Goal: Use online tool/utility: Use online tool/utility

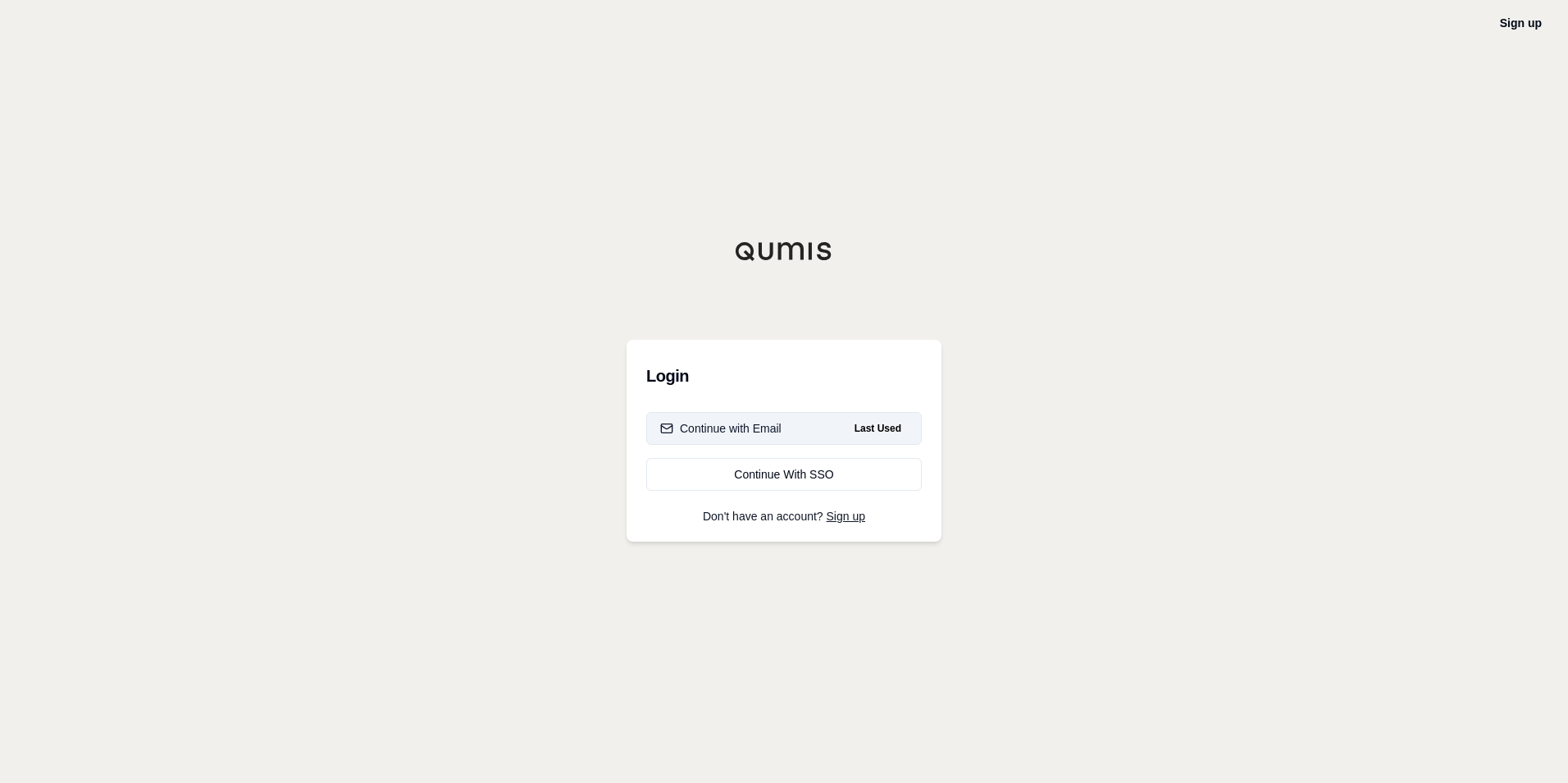
click at [763, 435] on div "Continue with Email" at bounding box center [720, 428] width 122 height 17
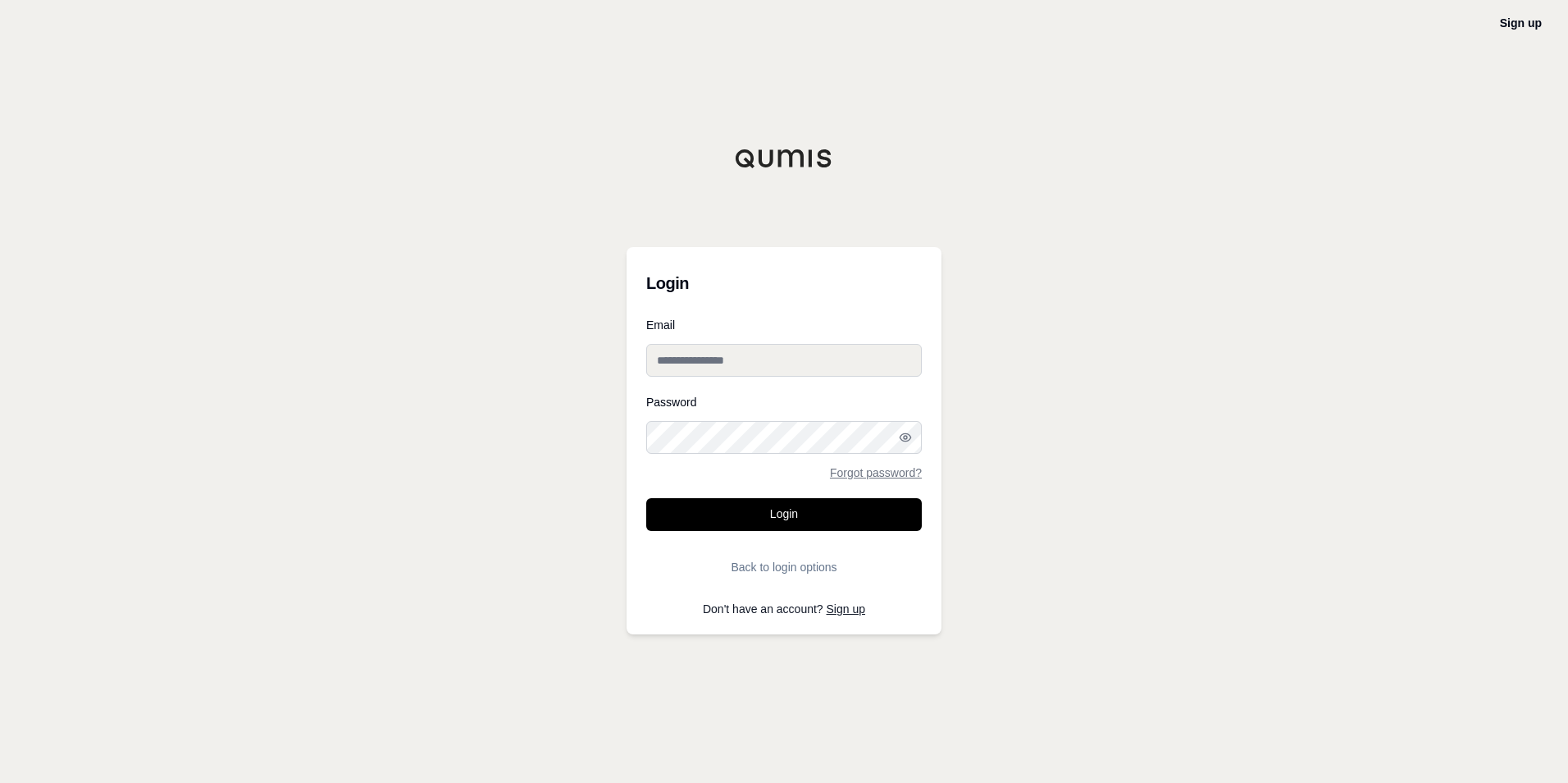
click at [761, 373] on input "Email" at bounding box center [784, 361] width 276 height 33
type input "**********"
click at [646, 498] on button "Login" at bounding box center [784, 515] width 276 height 33
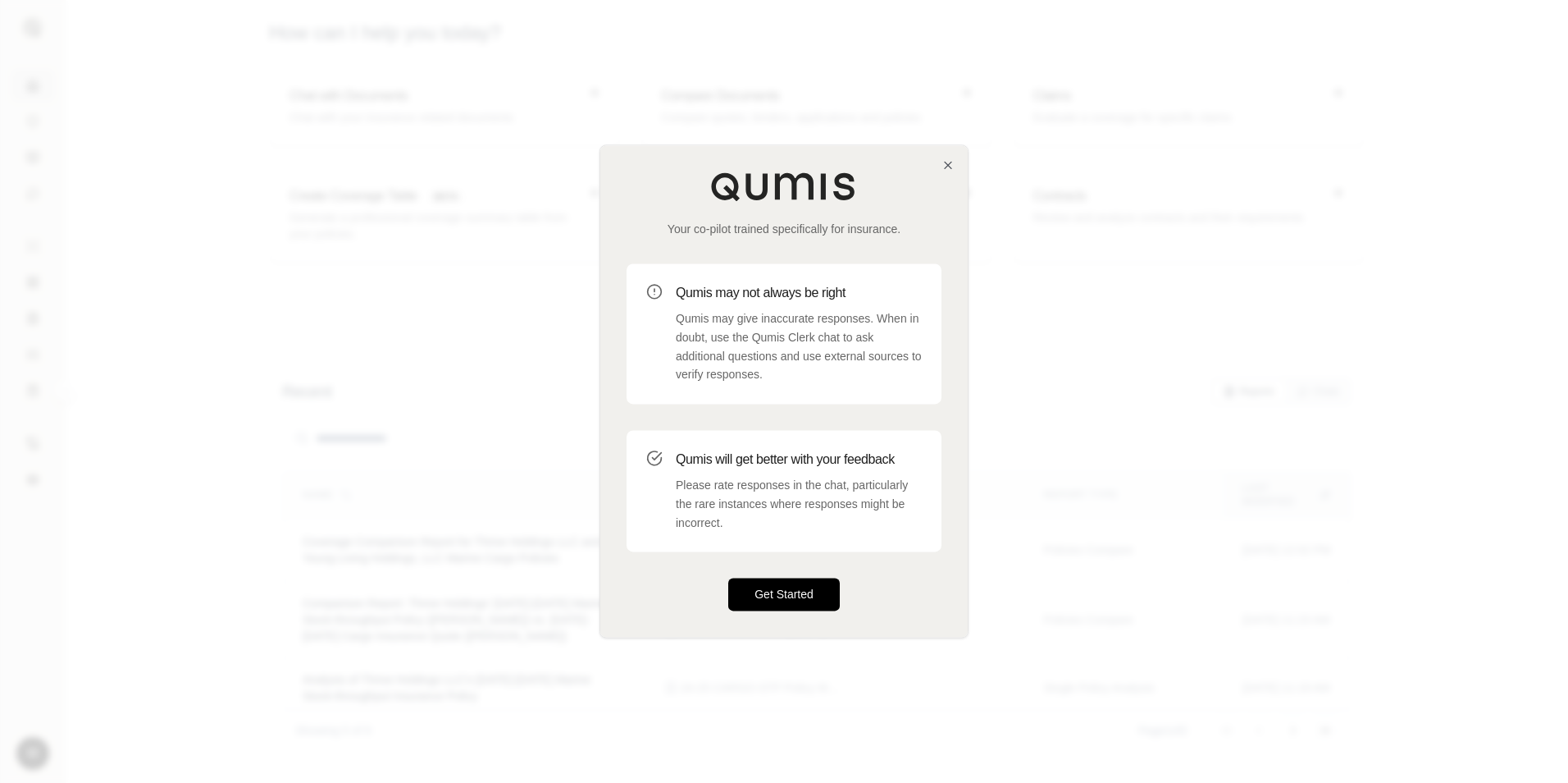
click at [805, 599] on button "Get Started" at bounding box center [784, 595] width 111 height 33
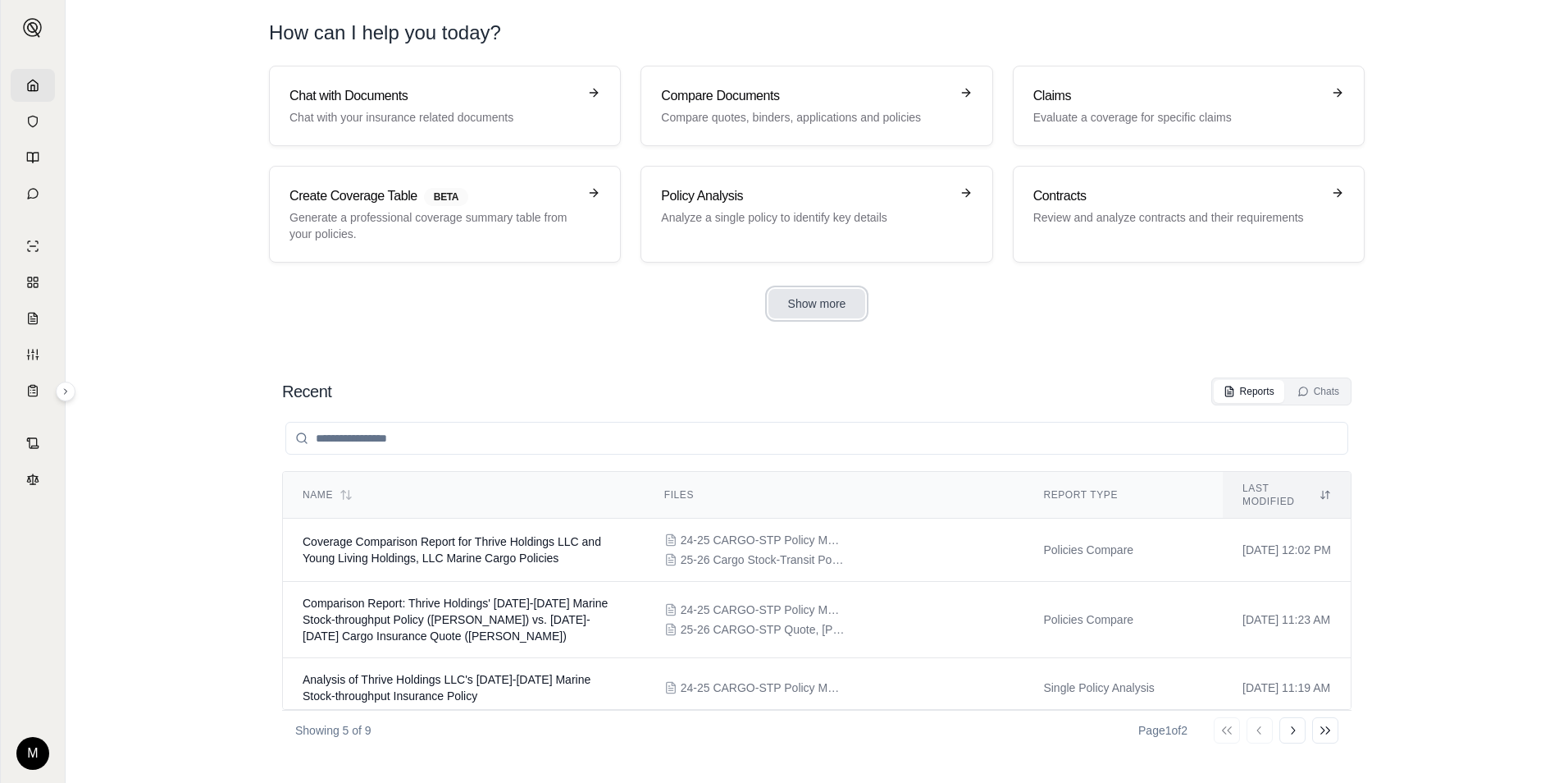
click at [811, 310] on button "Show more" at bounding box center [818, 303] width 97 height 29
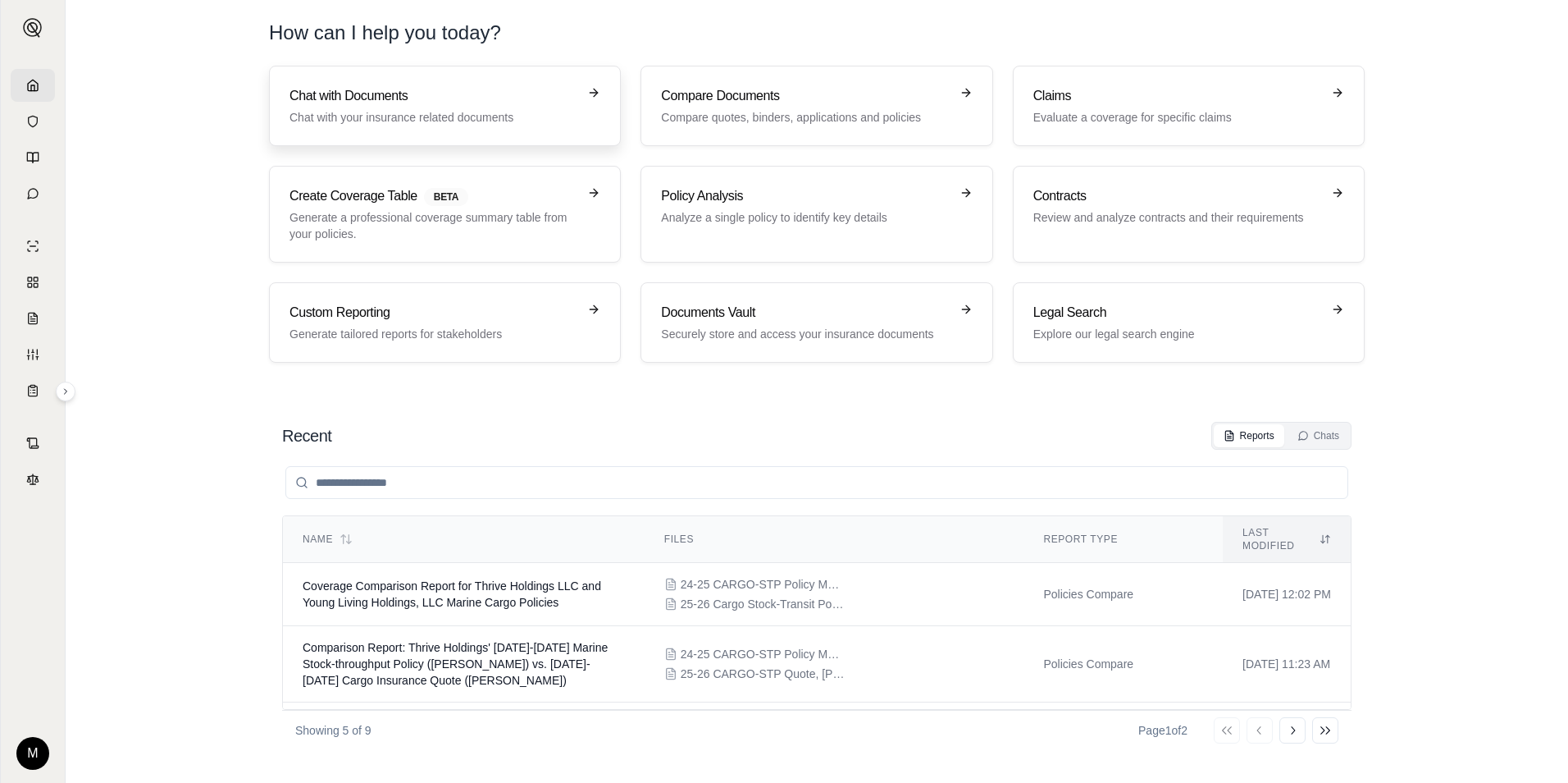
click at [355, 77] on link "Chat with Documents Chat with your insurance related documents" at bounding box center [444, 105] width 352 height 80
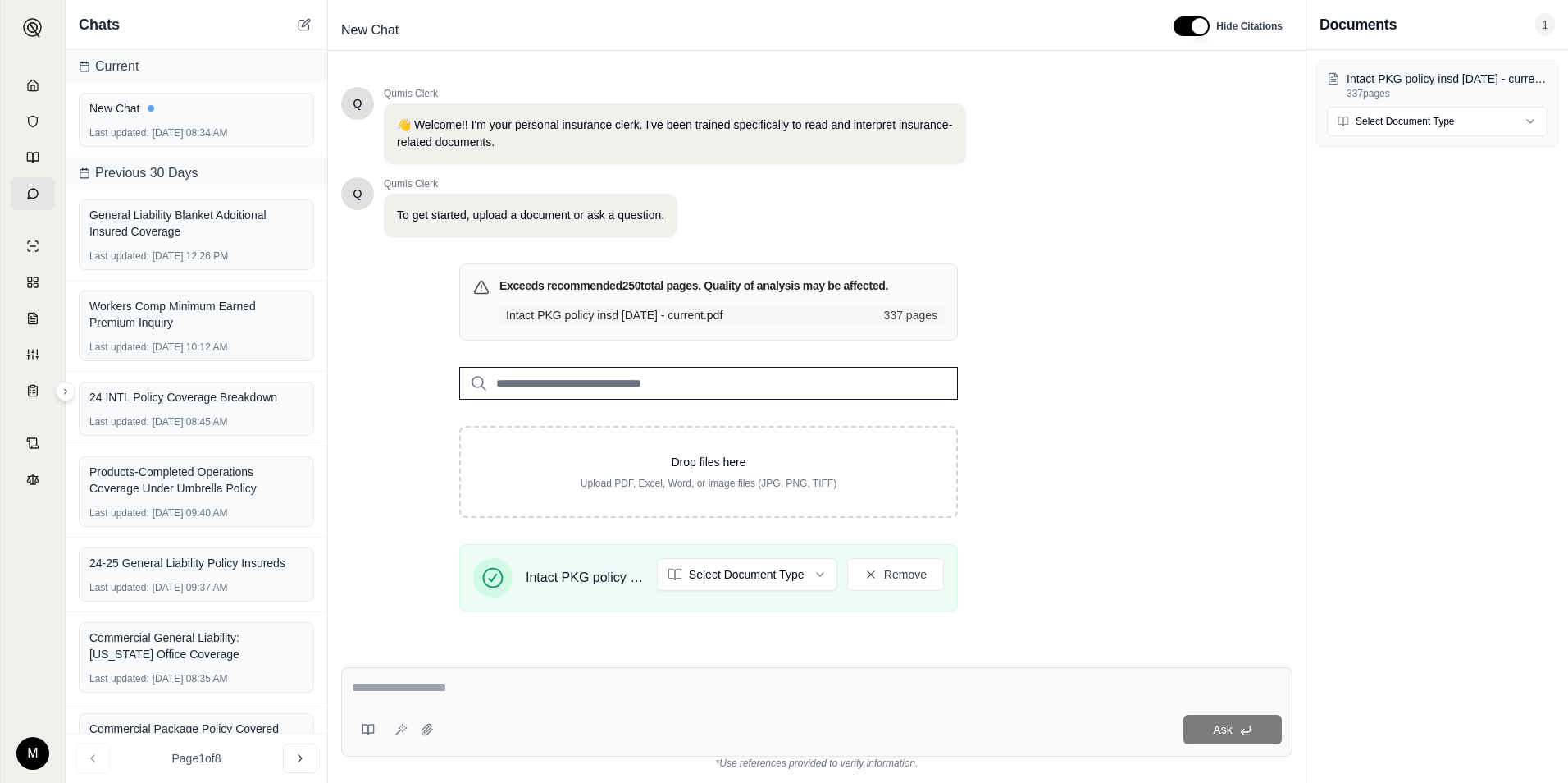
scroll to position [180, 0]
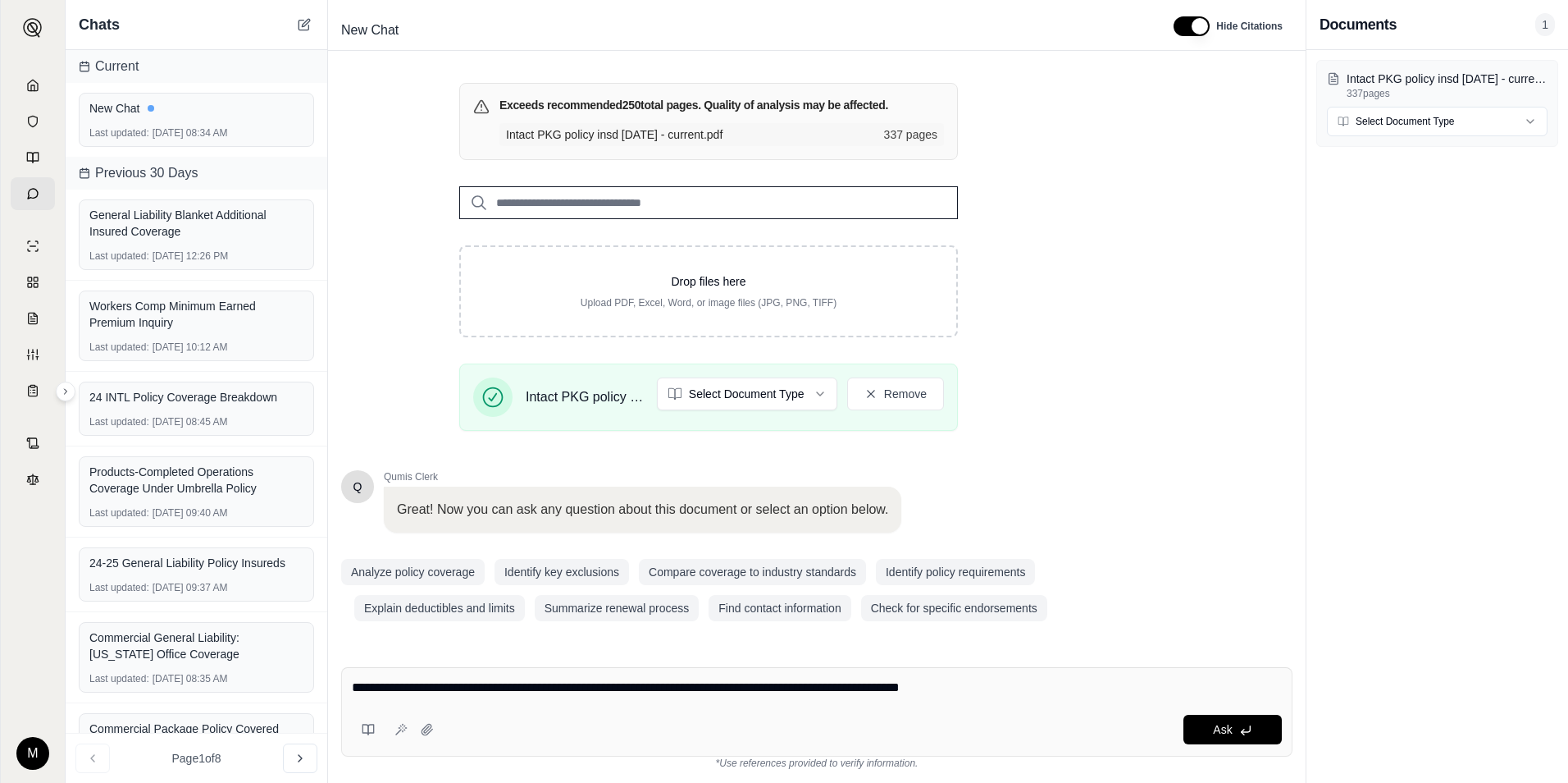
type textarea "**********"
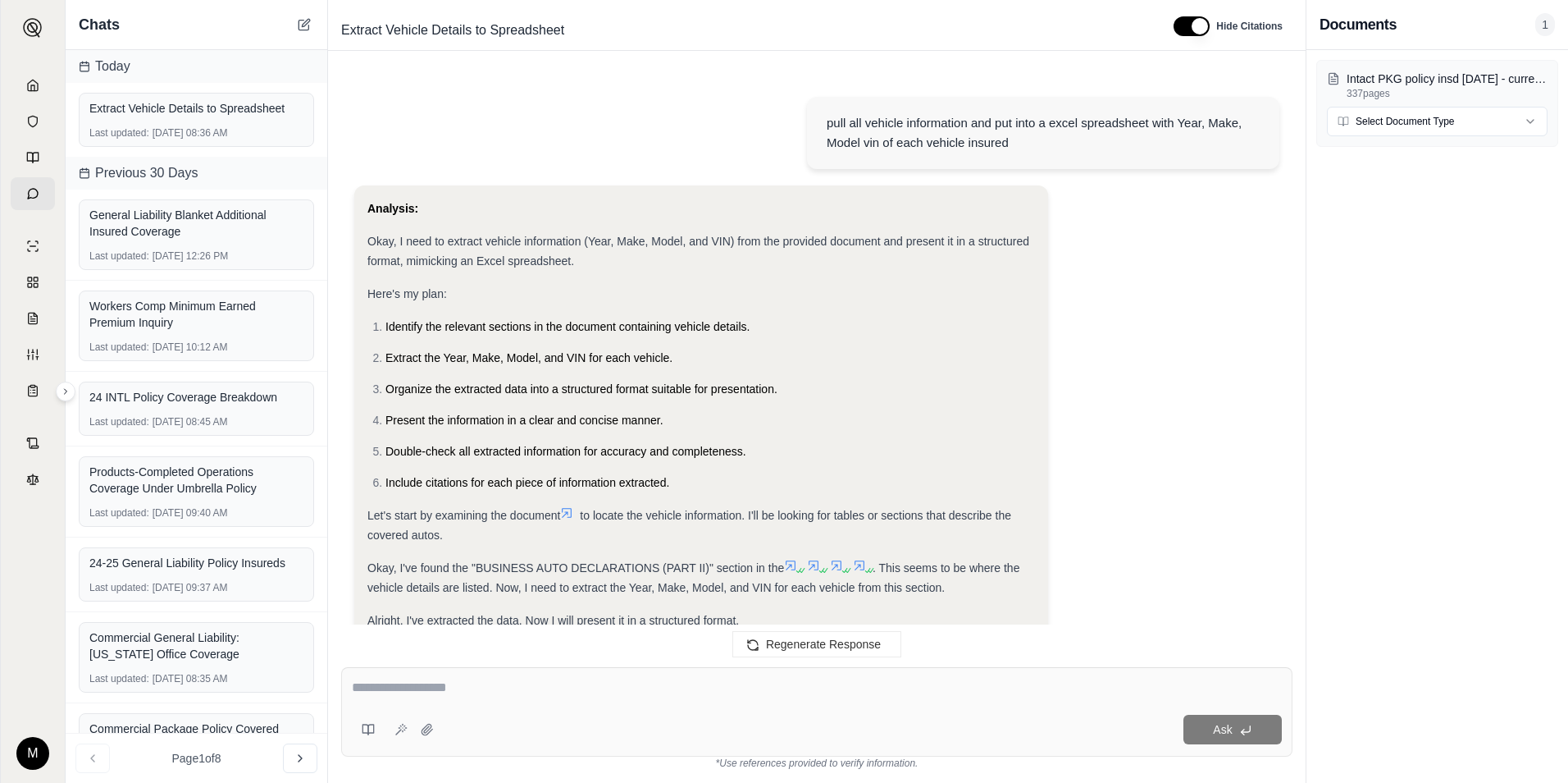
scroll to position [0, 0]
click at [516, 702] on div at bounding box center [817, 690] width 930 height 25
click at [452, 644] on div "Regenerate Response" at bounding box center [817, 644] width 977 height 39
click at [483, 688] on textarea at bounding box center [817, 687] width 930 height 20
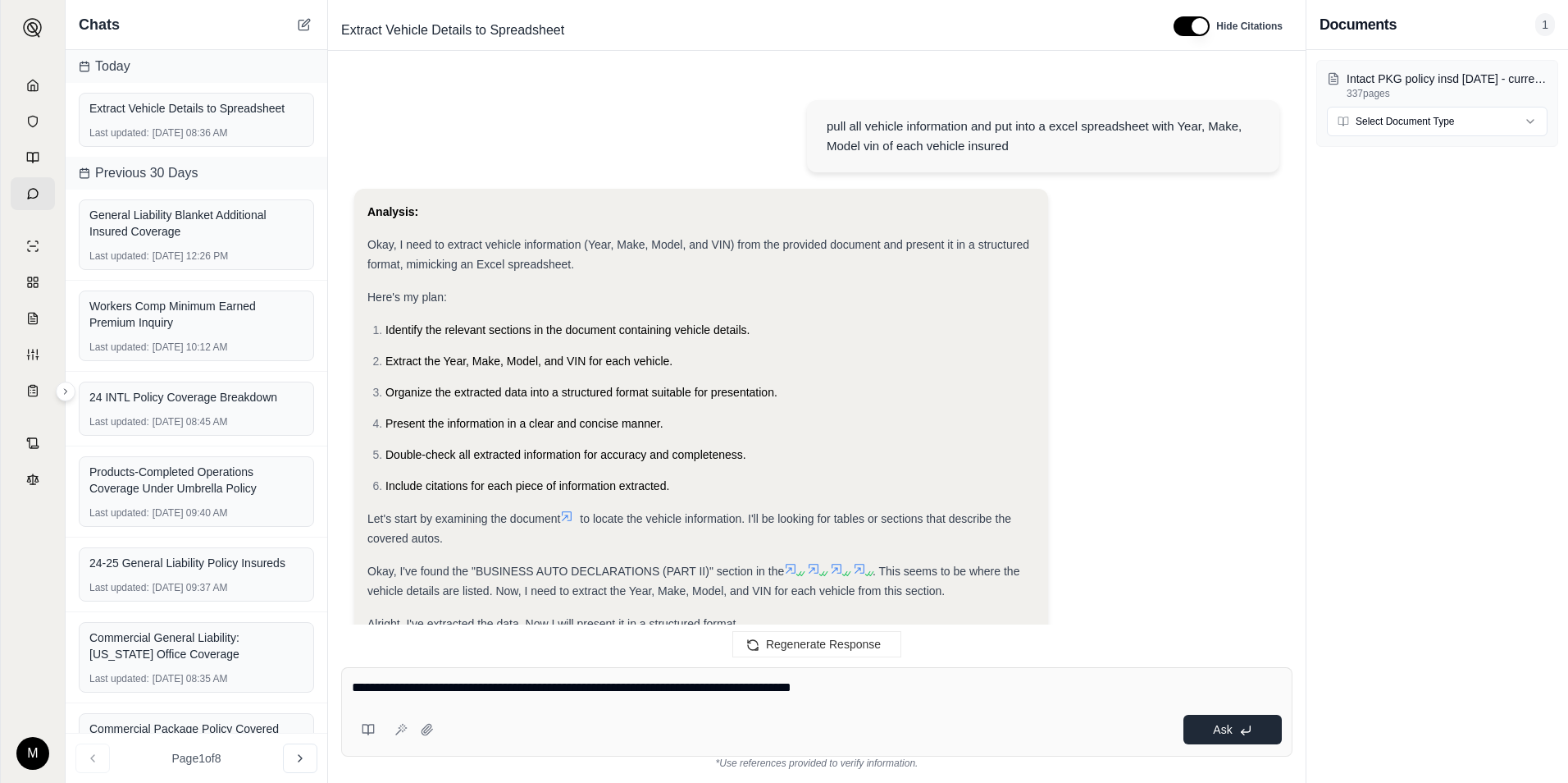
type textarea "**********"
click at [1224, 727] on span "Ask" at bounding box center [1222, 728] width 19 height 13
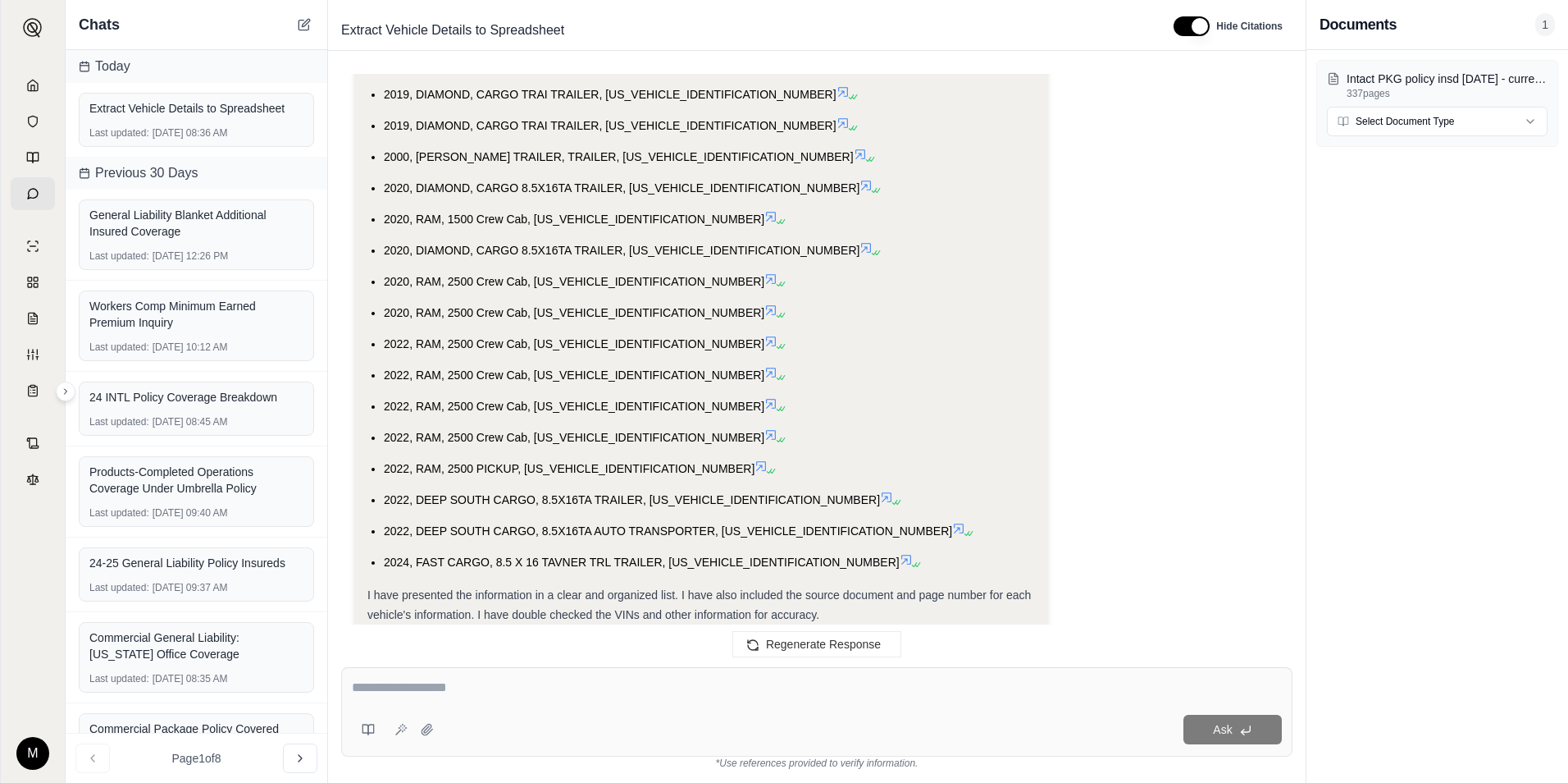
scroll to position [2079, 0]
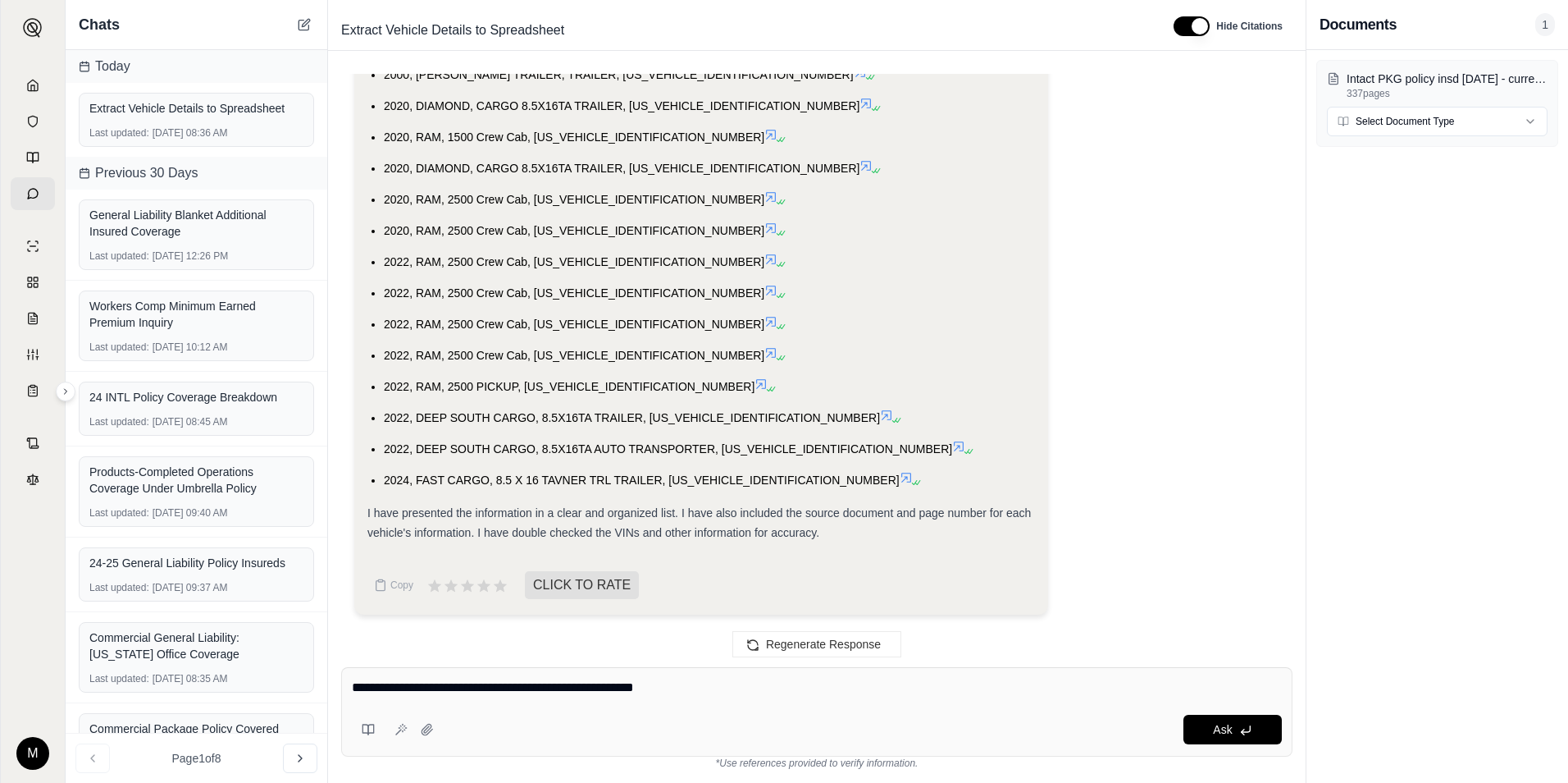
type textarea "**********"
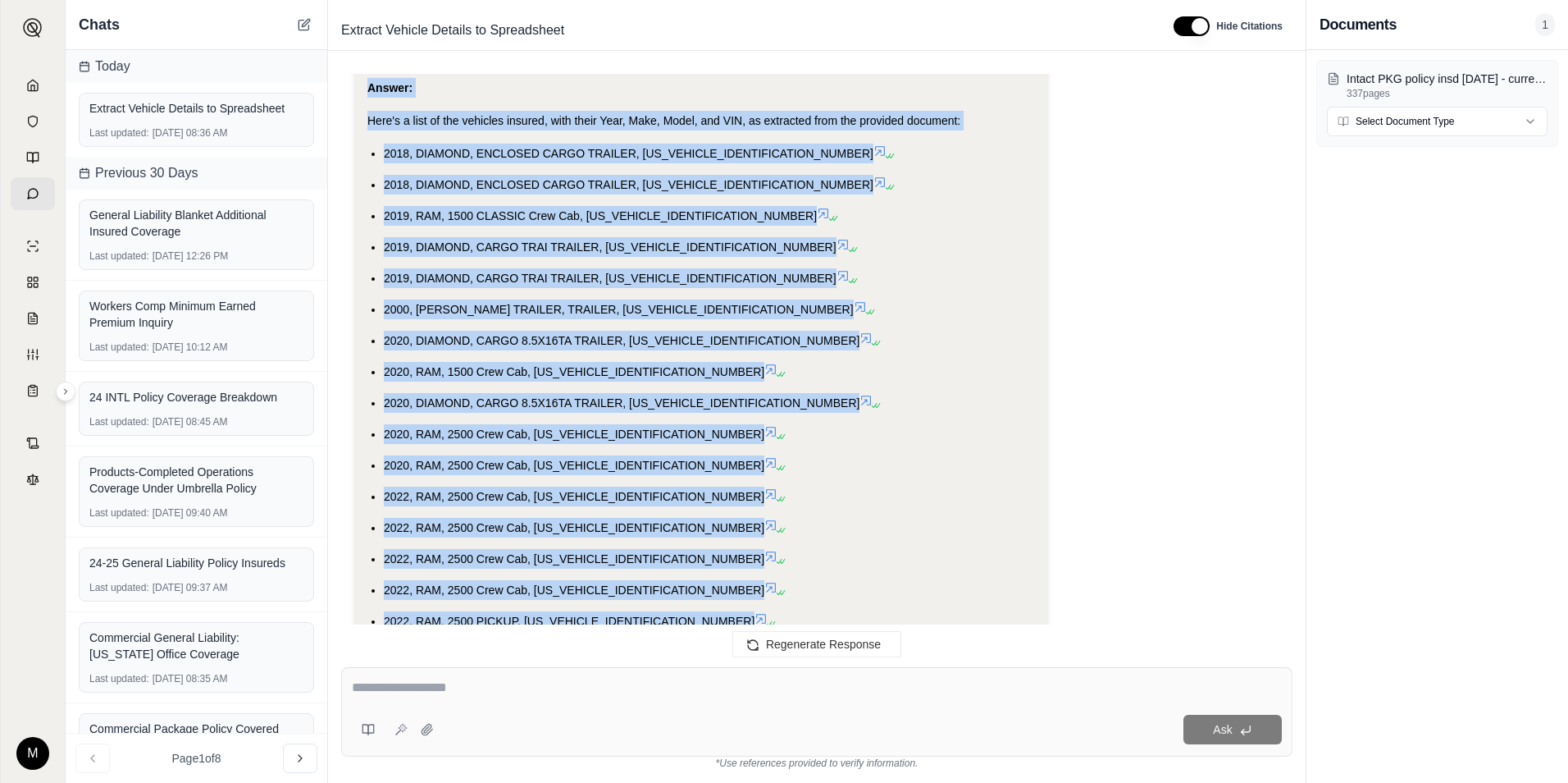
scroll to position [1805, 0]
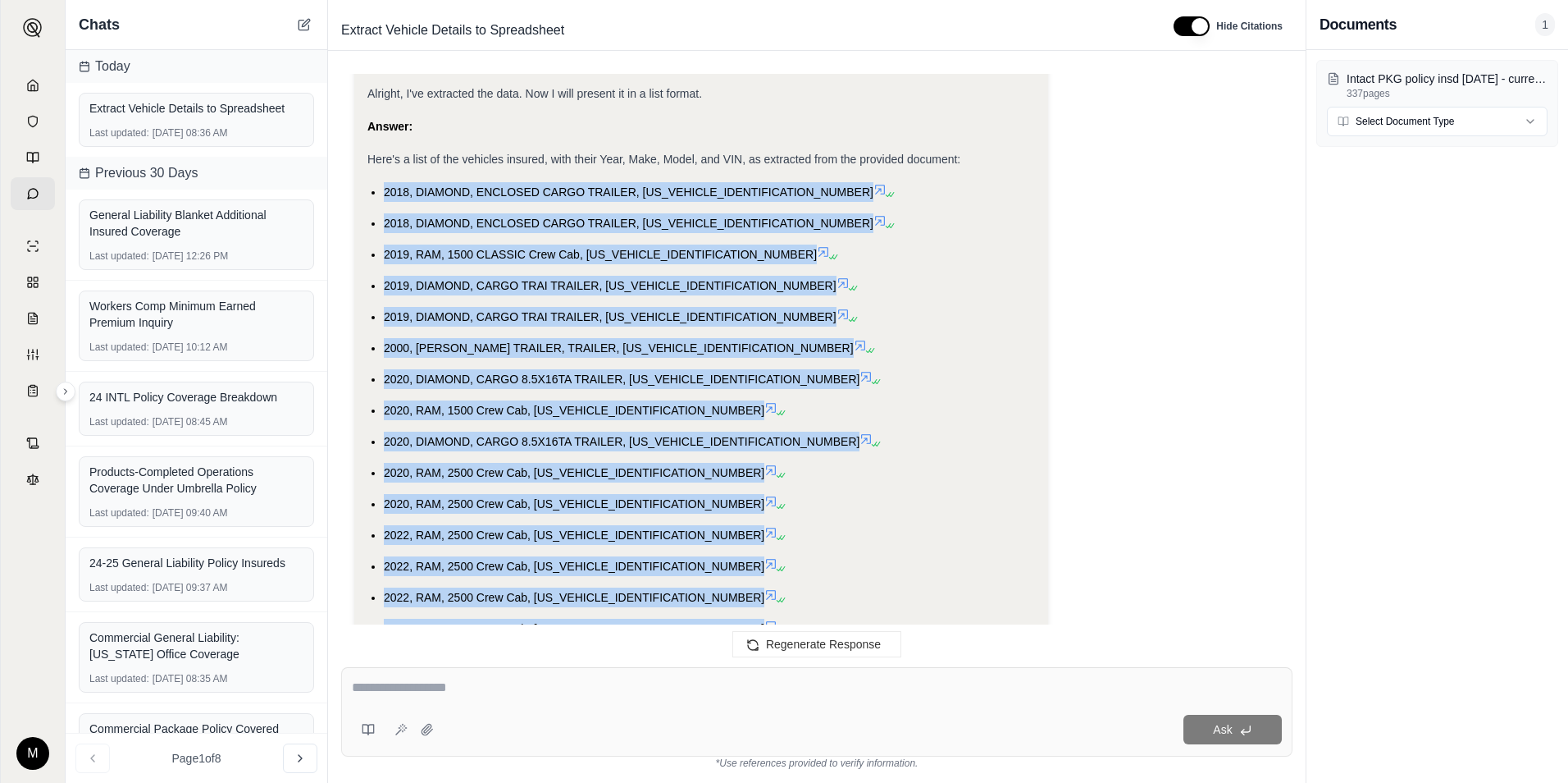
drag, startPoint x: 782, startPoint y: 445, endPoint x: 382, endPoint y: 189, distance: 474.9
click at [382, 189] on ul "2018, DIAMOND, ENCLOSED CARGO TRAILER, [US_VEHICLE_IDENTIFICATION_NUMBER] 2018,…" at bounding box center [701, 473] width 668 height 581
drag, startPoint x: 382, startPoint y: 189, endPoint x: 462, endPoint y: 215, distance: 84.1
copy ul "2018, DIAMOND, ENCLOSED CARGO TRAILER, [US_VEHICLE_IDENTIFICATION_NUMBER] 2018,…"
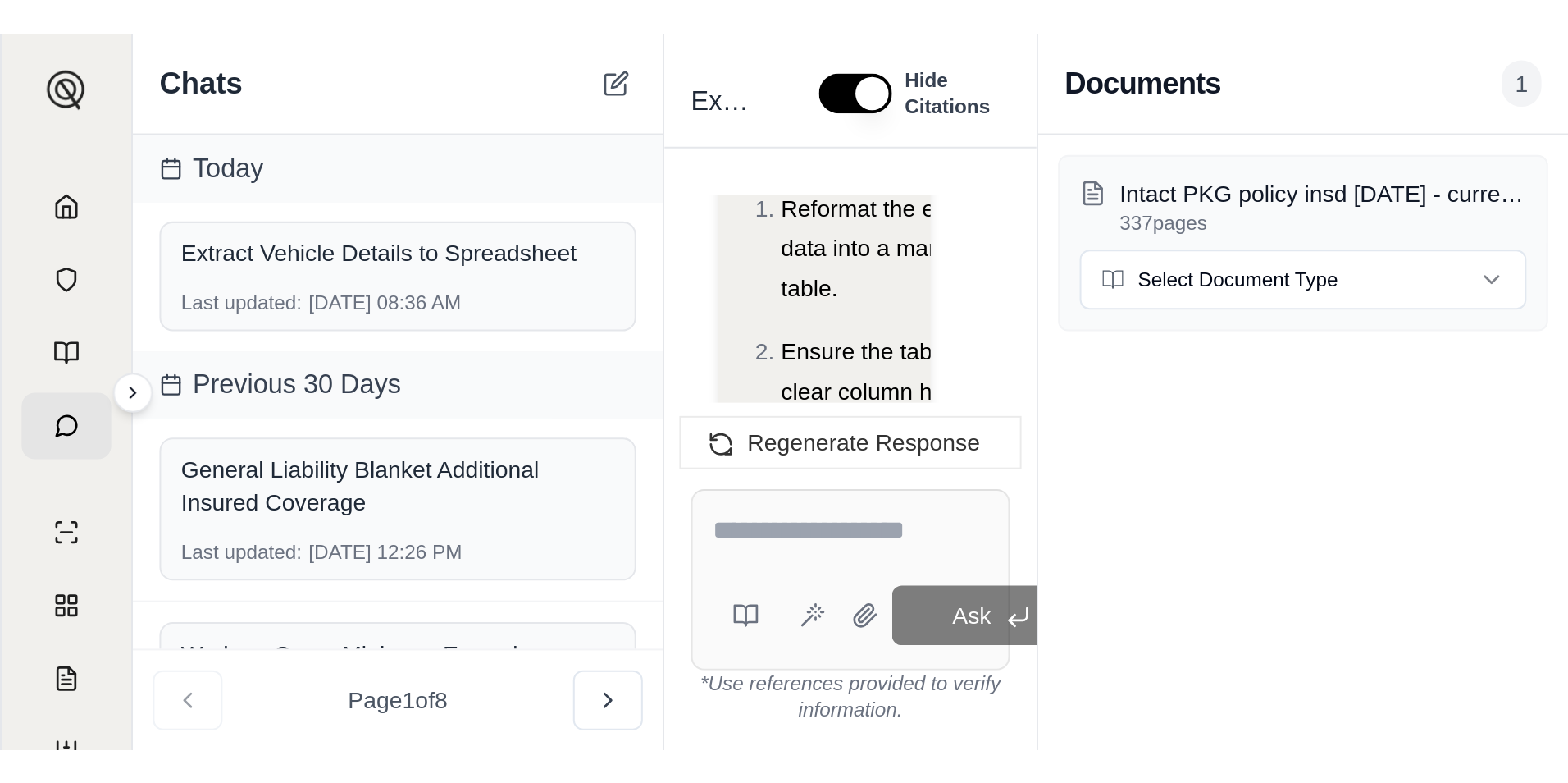
scroll to position [2524, 0]
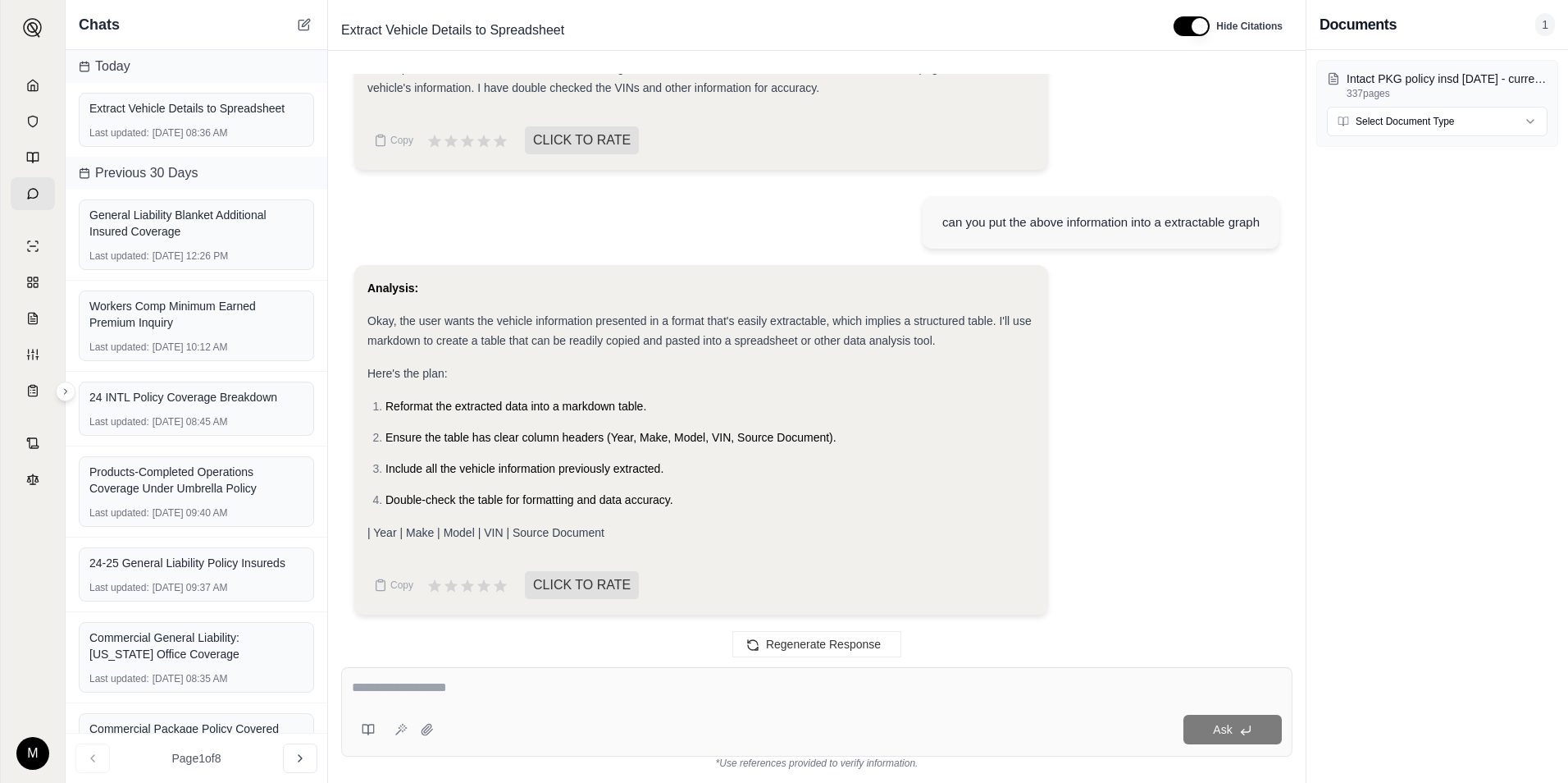
click at [480, 686] on textarea at bounding box center [817, 687] width 930 height 20
type textarea "**********"
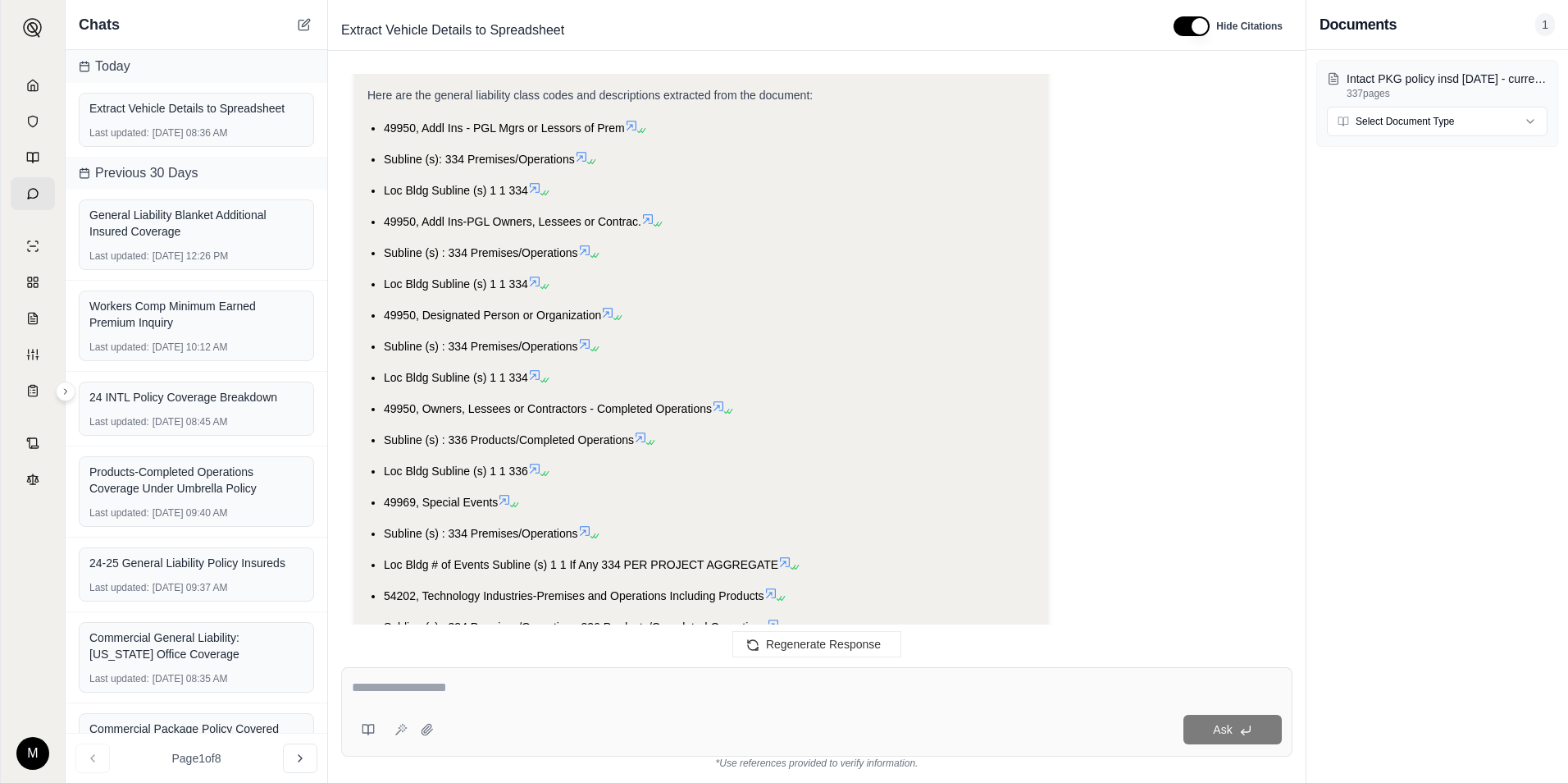
scroll to position [3753, 0]
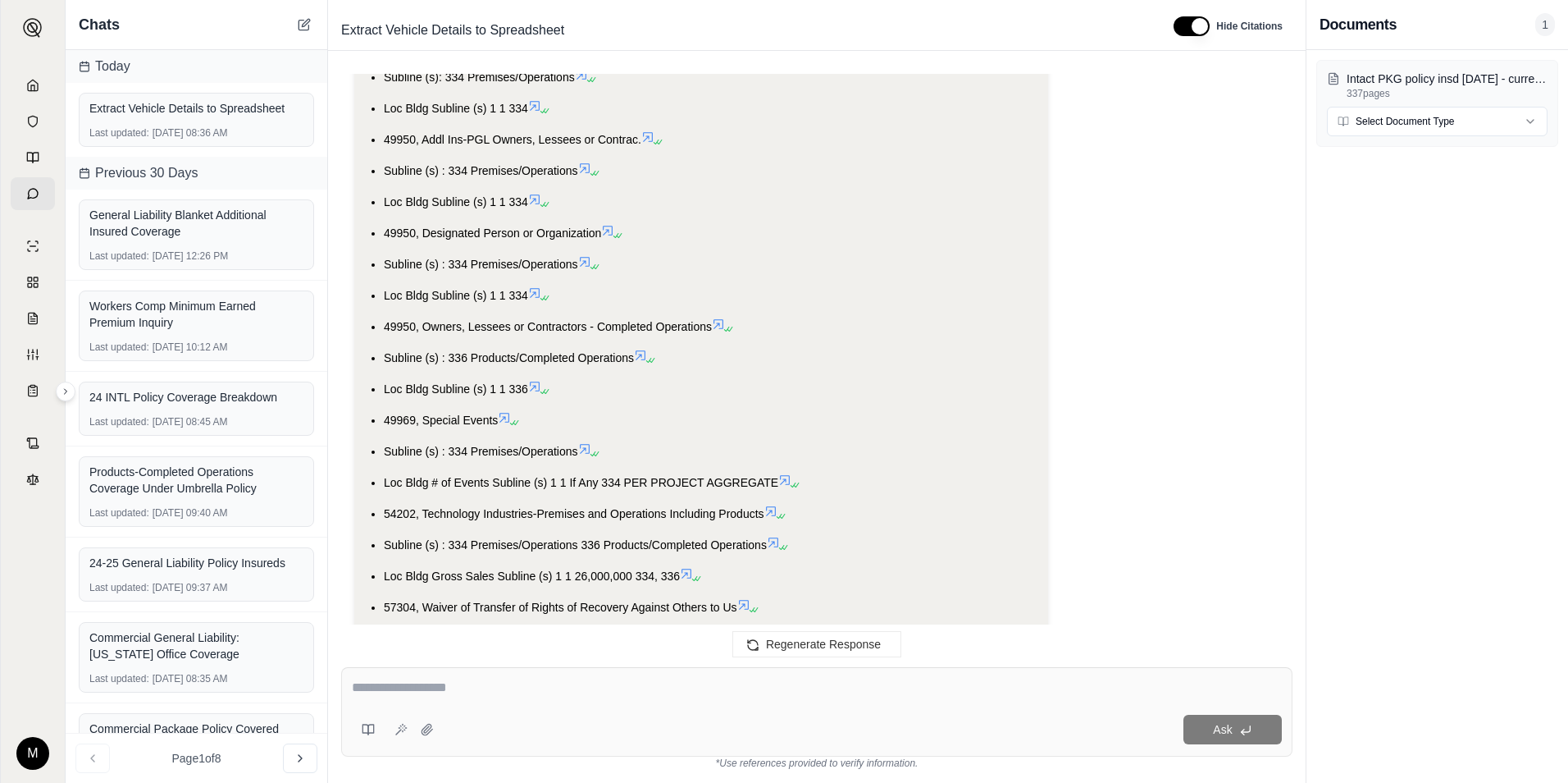
click at [770, 510] on icon at bounding box center [770, 511] width 13 height 13
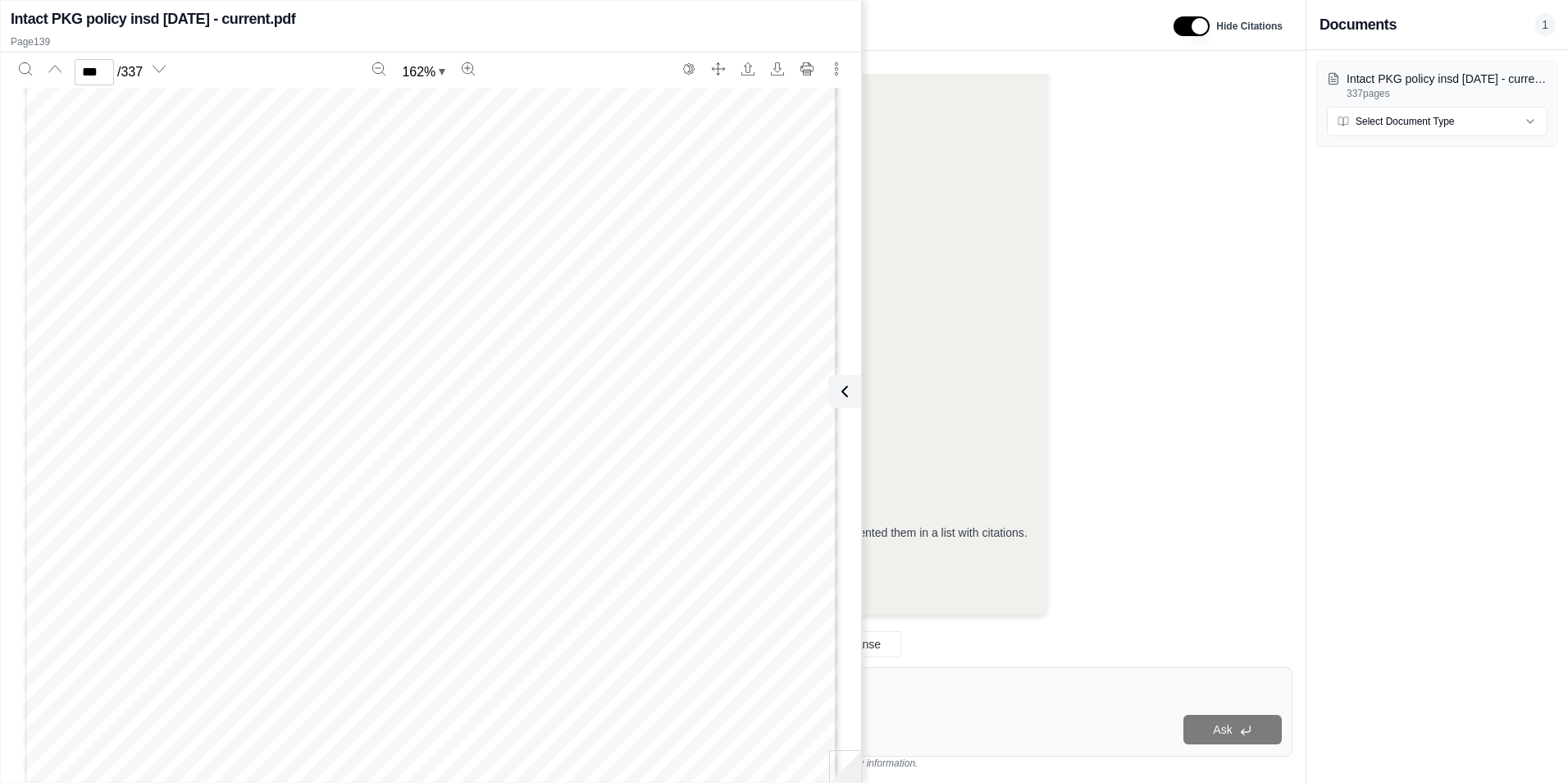
scroll to position [144537, 0]
type input "***"
click at [974, 373] on li "Loc Bldg Subline (s) 1 1 334" at bounding box center [709, 374] width 651 height 20
click at [840, 392] on icon at bounding box center [841, 391] width 5 height 10
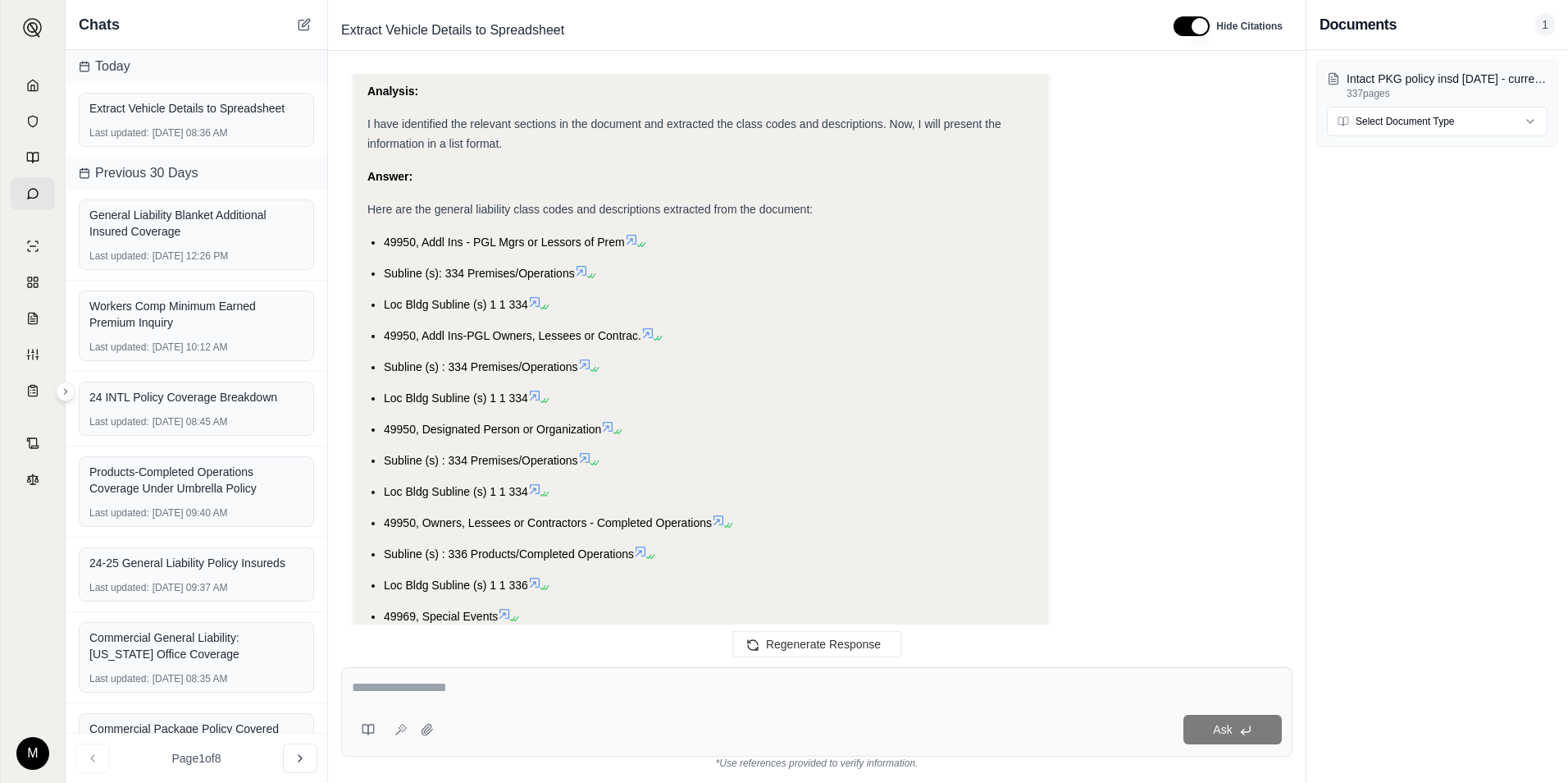
scroll to position [3555, 0]
drag, startPoint x: 413, startPoint y: 245, endPoint x: 386, endPoint y: 245, distance: 27.0
click at [386, 245] on span "49950, Addl Ins - PGL Mgrs or Lessors of Prem" at bounding box center [504, 243] width 241 height 13
copy span "49950"
click at [634, 733] on li "Subline (s) : 334 Premises/Operations 336 Products/Completed Operations" at bounding box center [709, 743] width 651 height 20
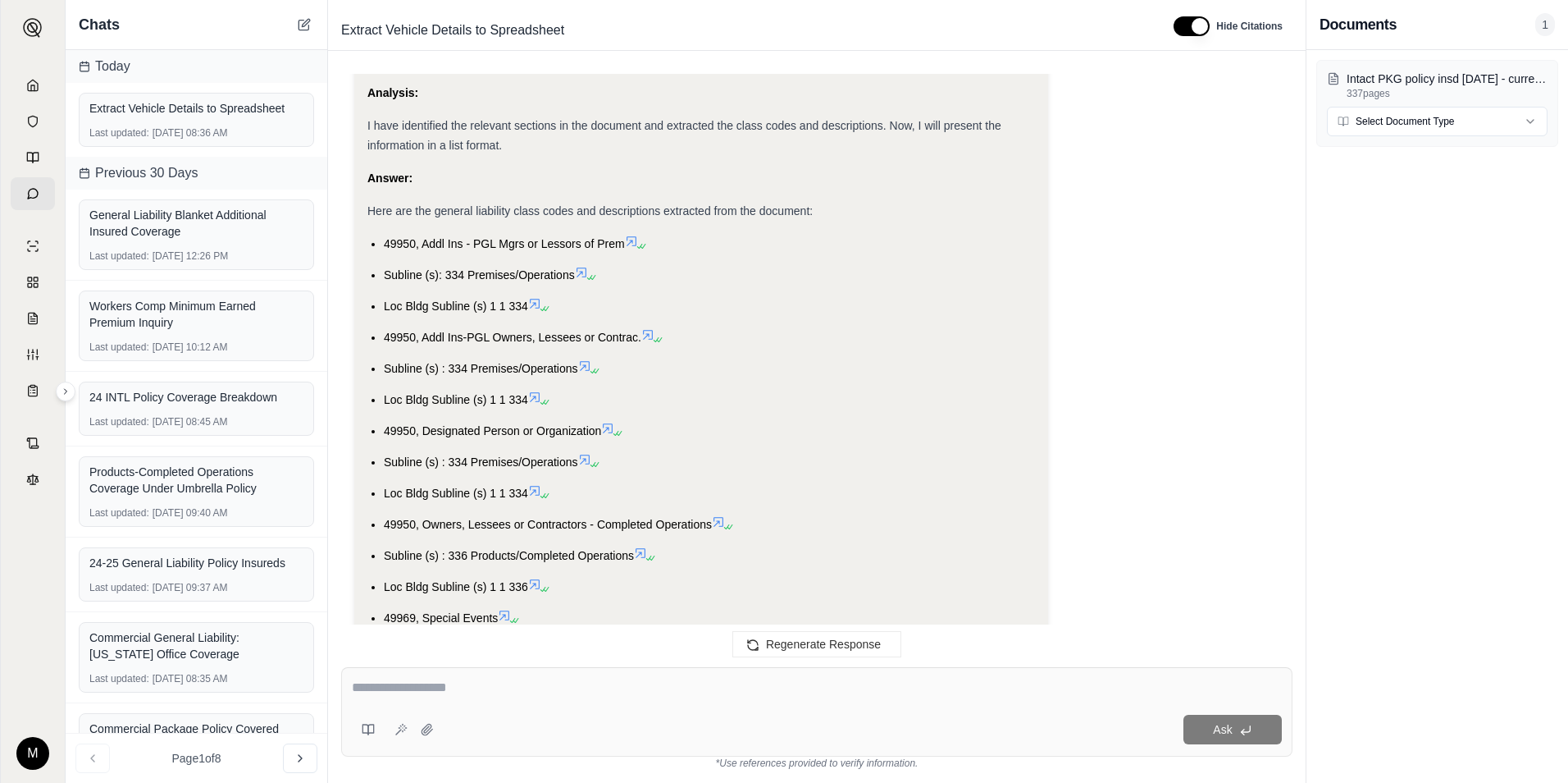
scroll to position [4048, 0]
click at [632, 241] on icon at bounding box center [631, 241] width 13 height 13
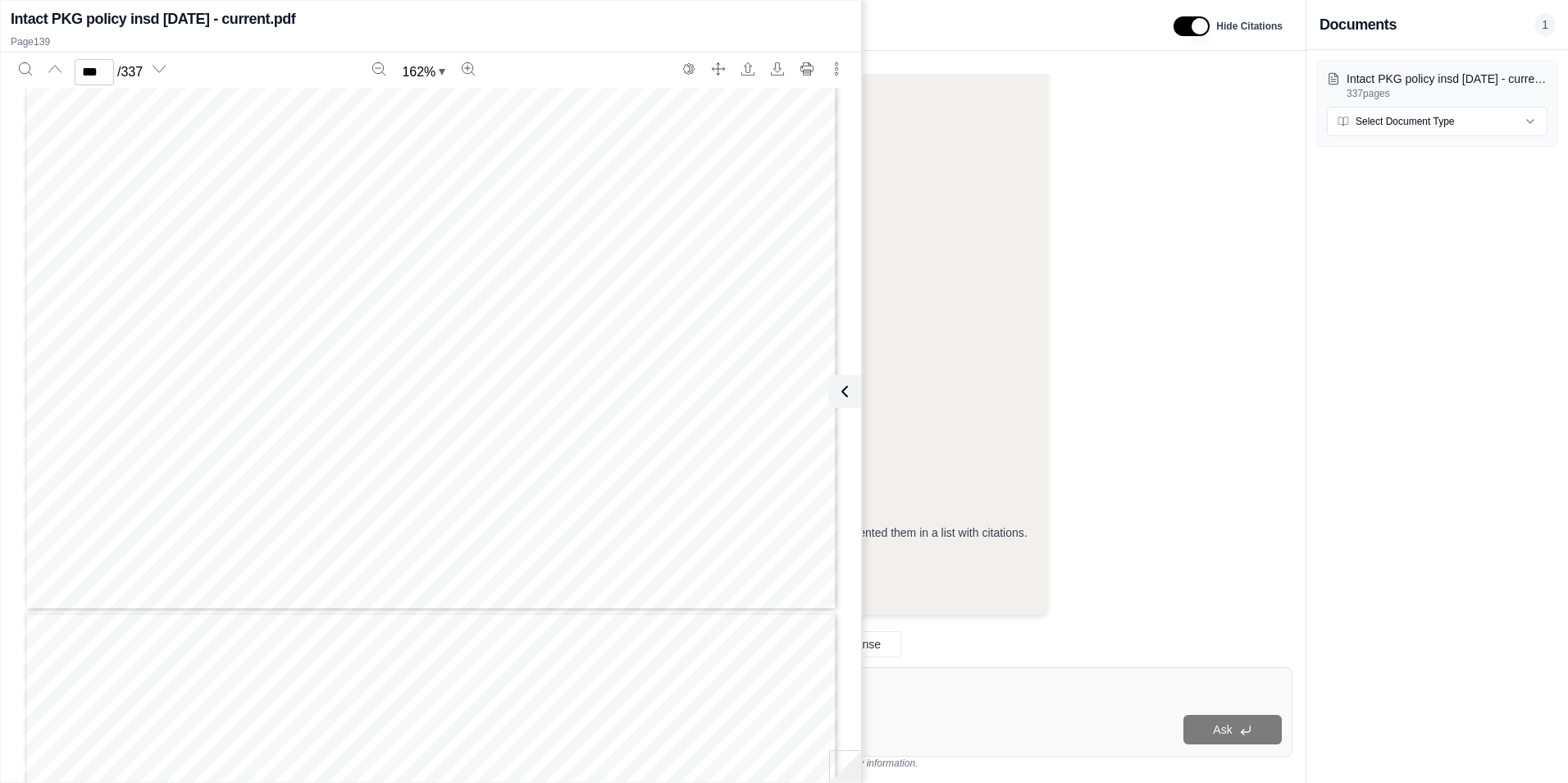
scroll to position [147328, 0]
type input "***"
click at [1005, 703] on div "Ask" at bounding box center [817, 712] width 951 height 90
click at [963, 712] on div "Ask" at bounding box center [817, 712] width 951 height 90
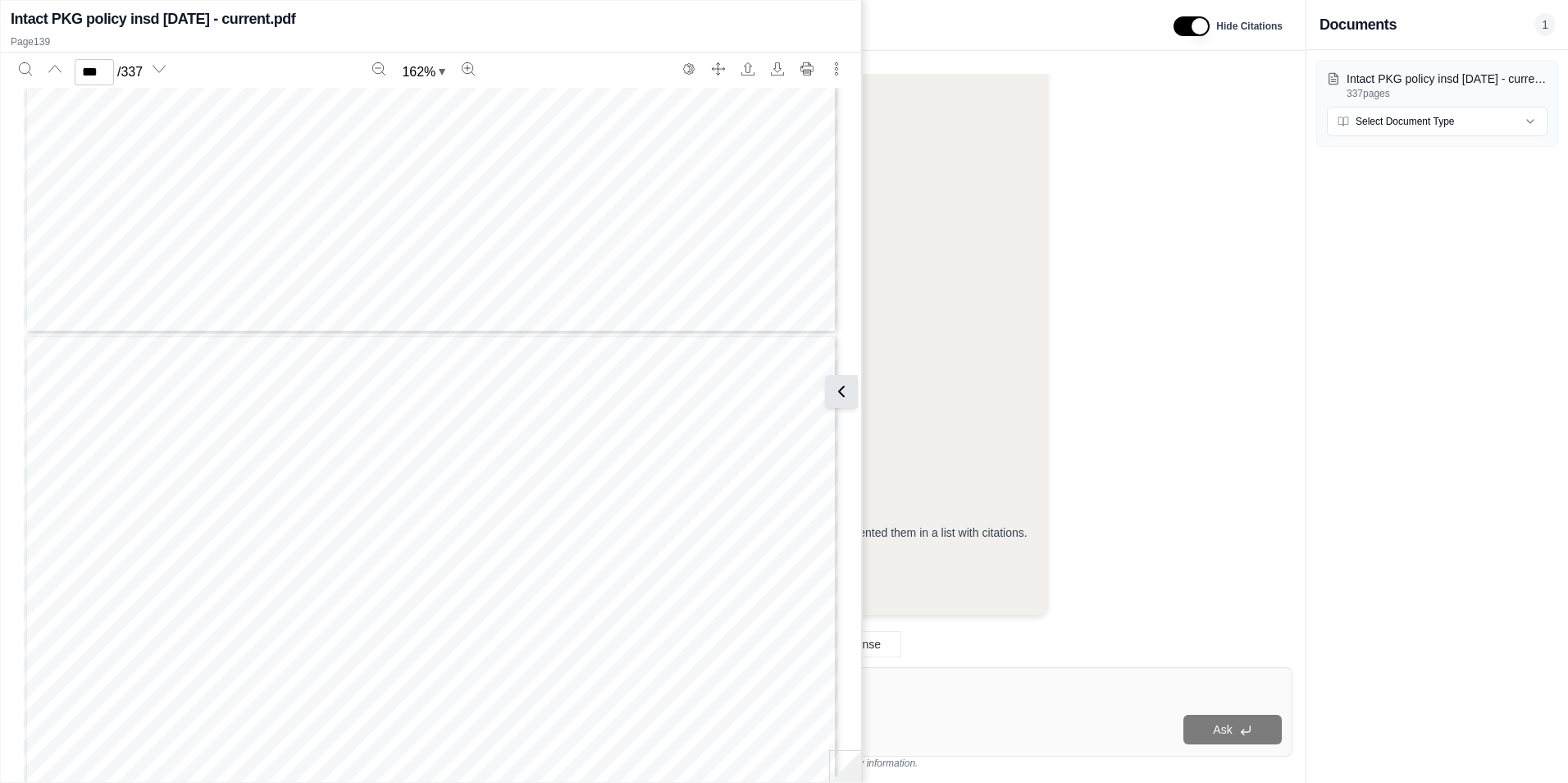
click at [834, 395] on icon at bounding box center [841, 391] width 19 height 20
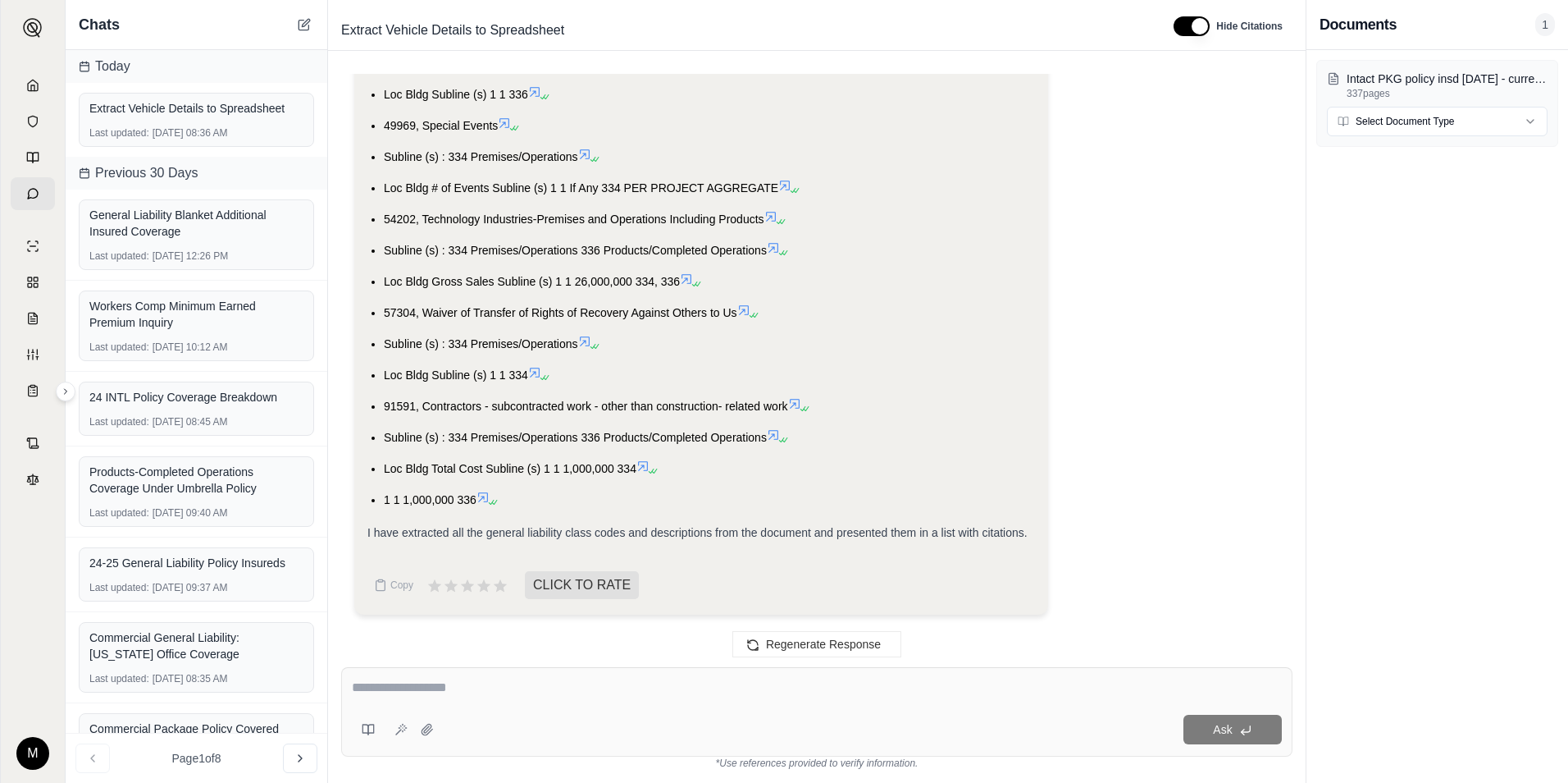
click at [781, 705] on div "Ask" at bounding box center [817, 712] width 951 height 90
type textarea "**********"
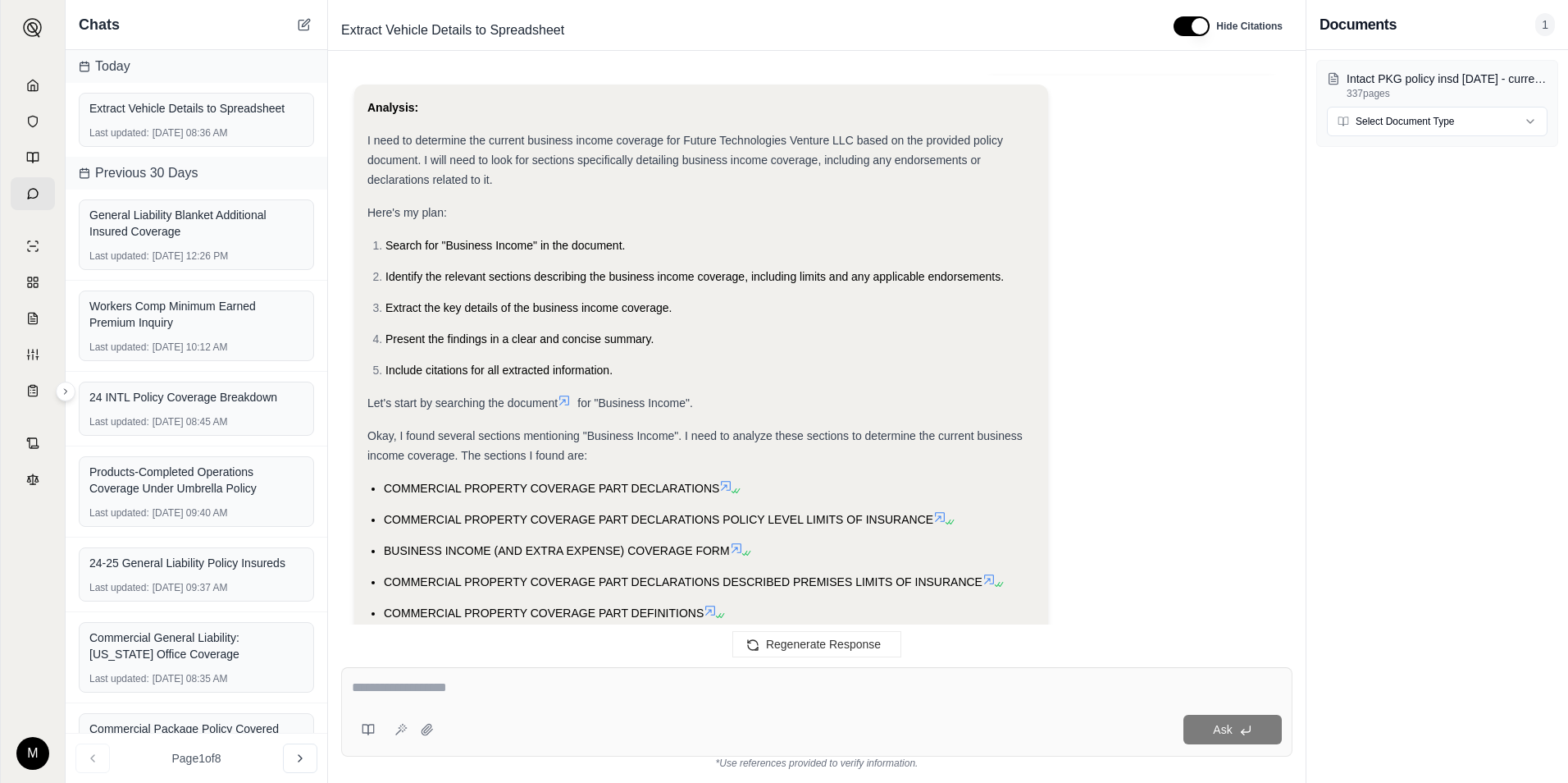
scroll to position [5904, 0]
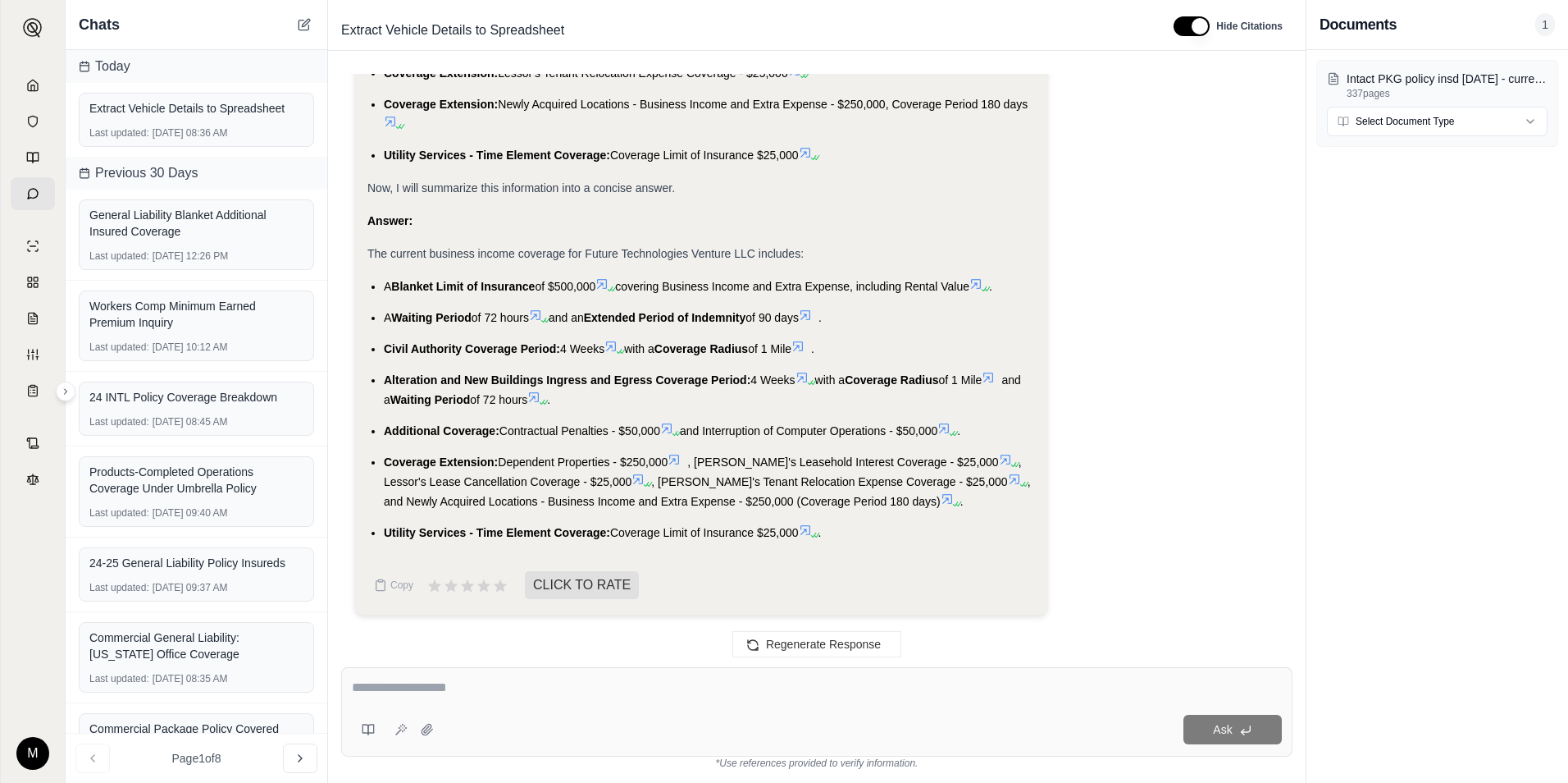
click at [504, 684] on textarea at bounding box center [817, 687] width 930 height 20
type textarea "**********"
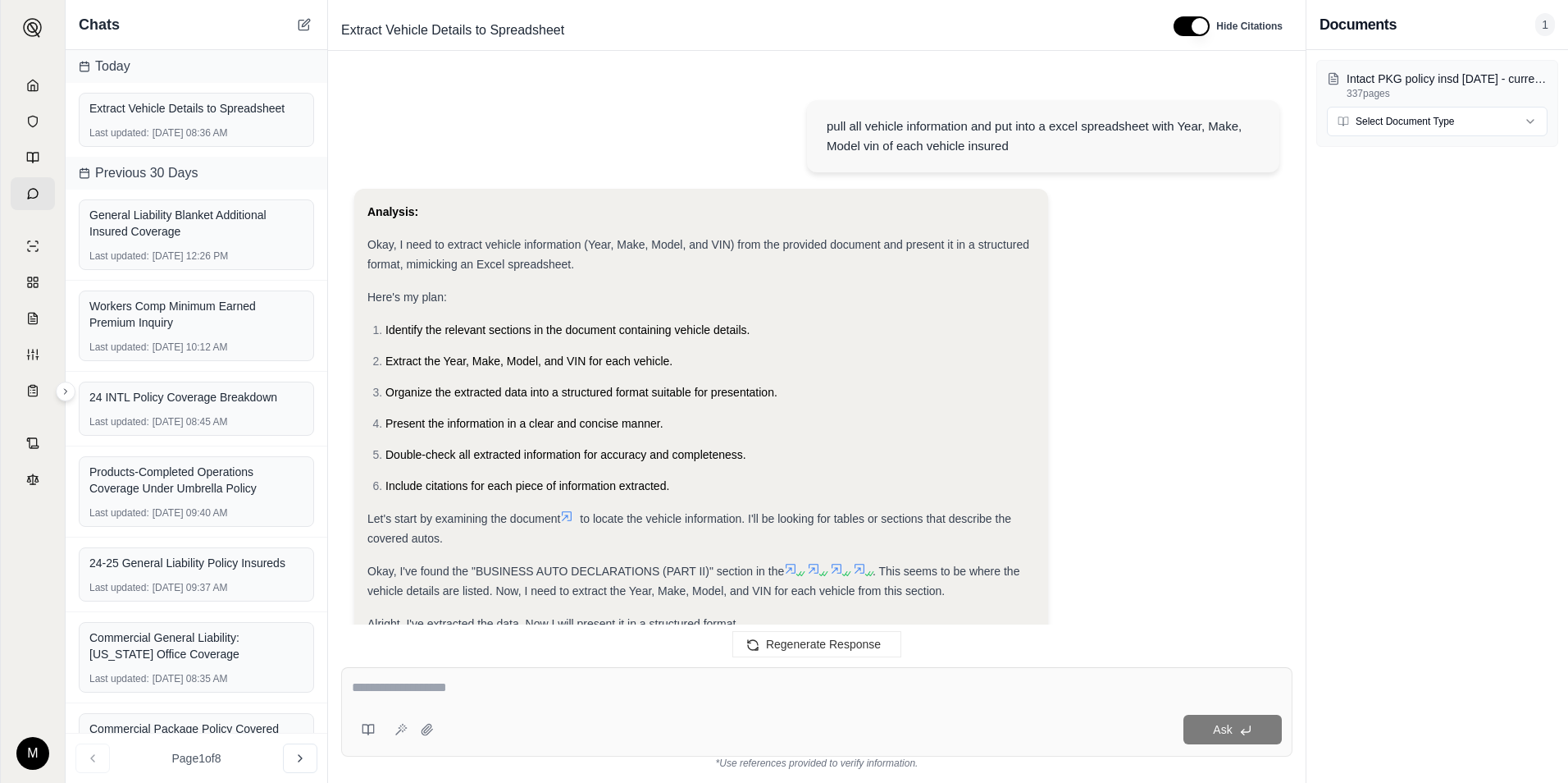
scroll to position [0, 0]
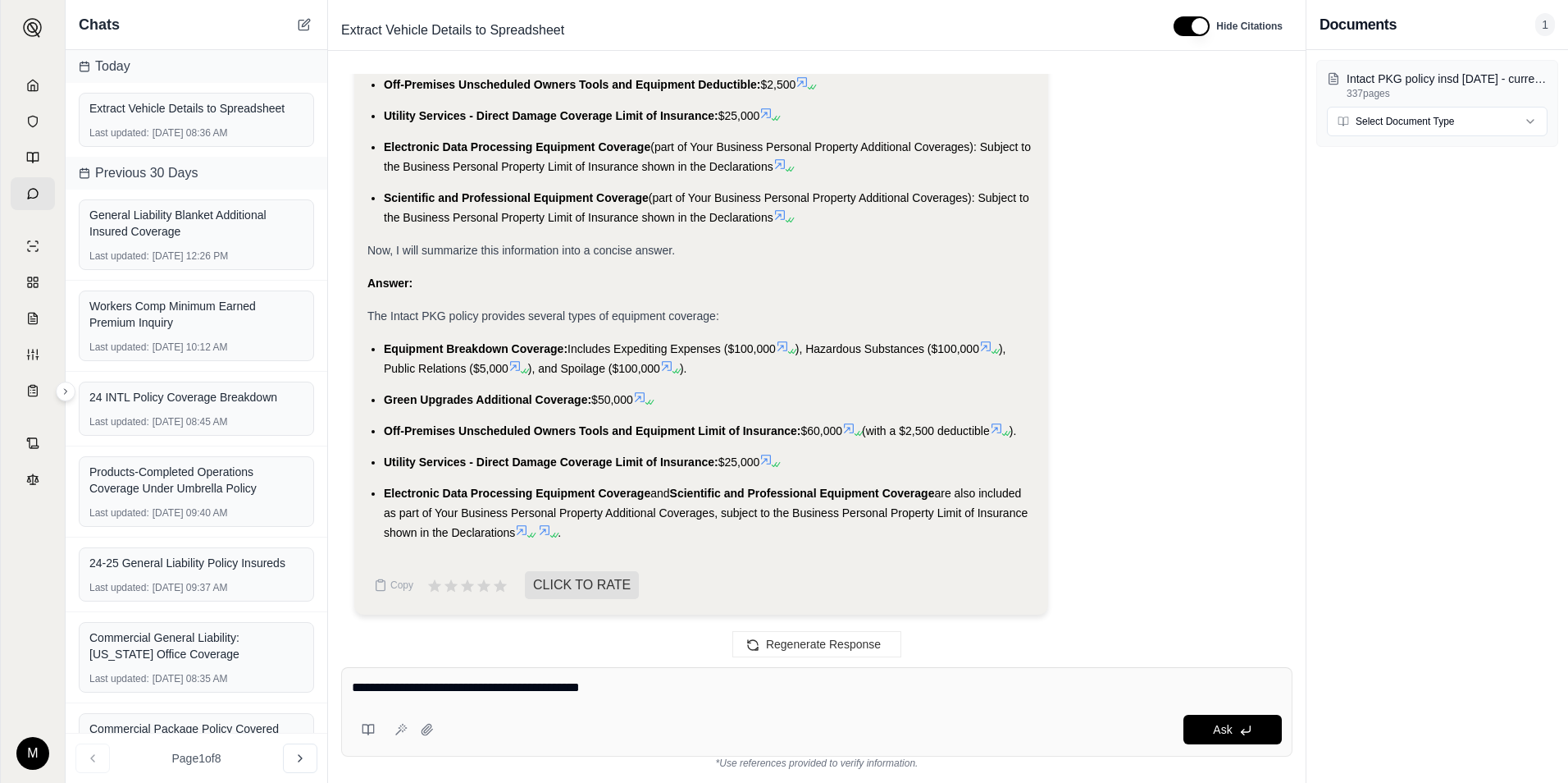
type textarea "**********"
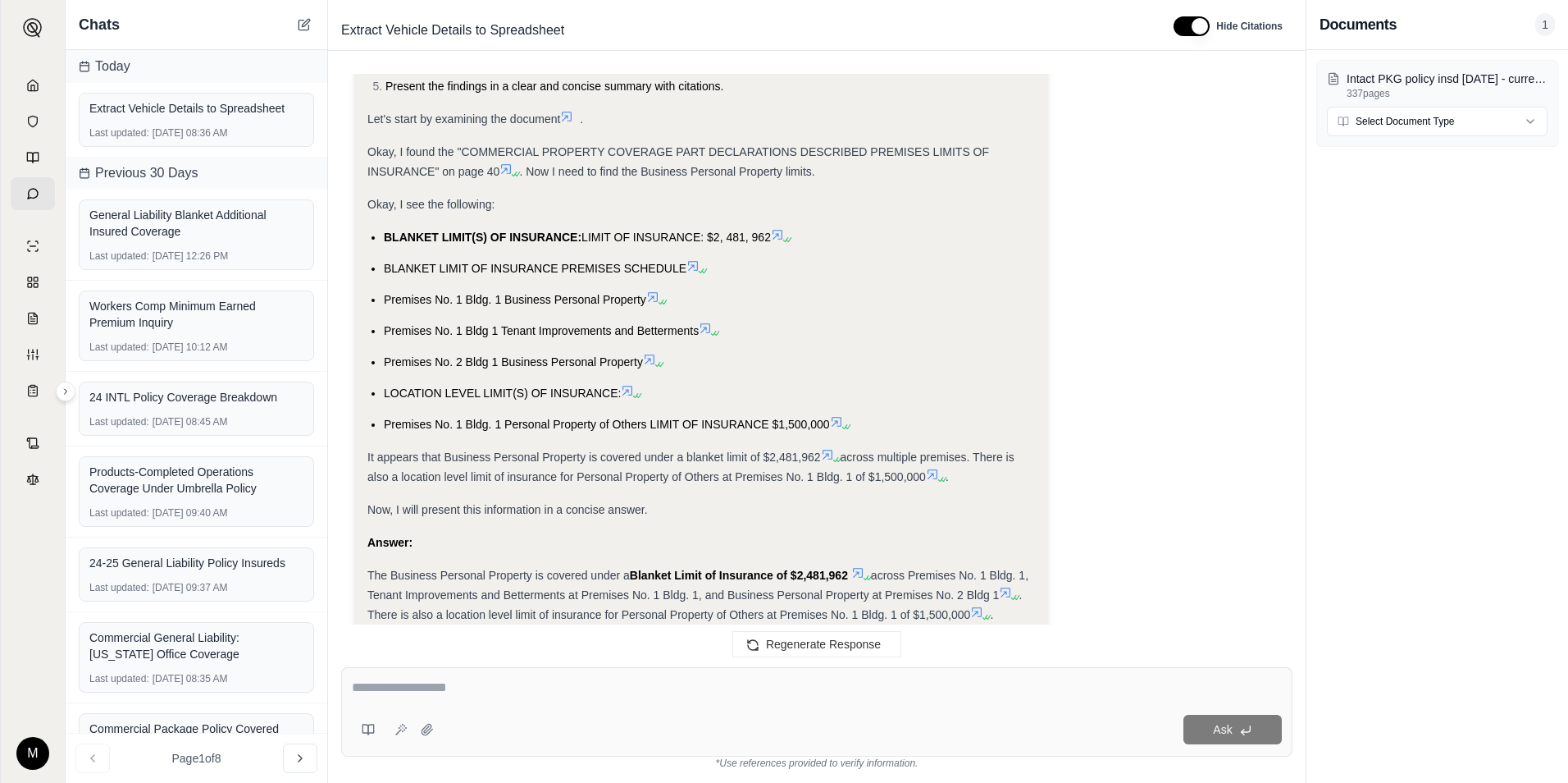
scroll to position [8627, 0]
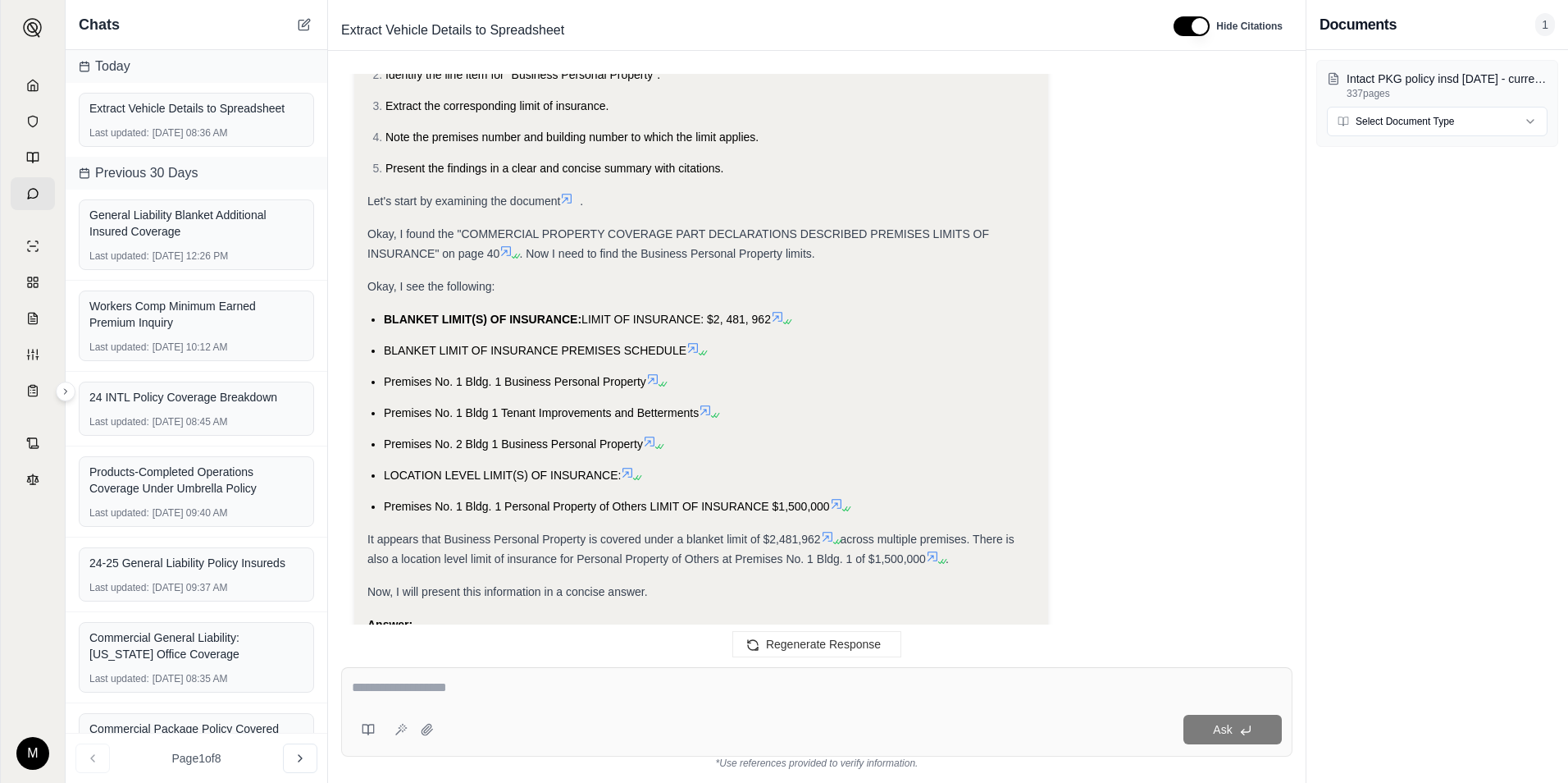
click at [692, 348] on icon at bounding box center [692, 347] width 13 height 13
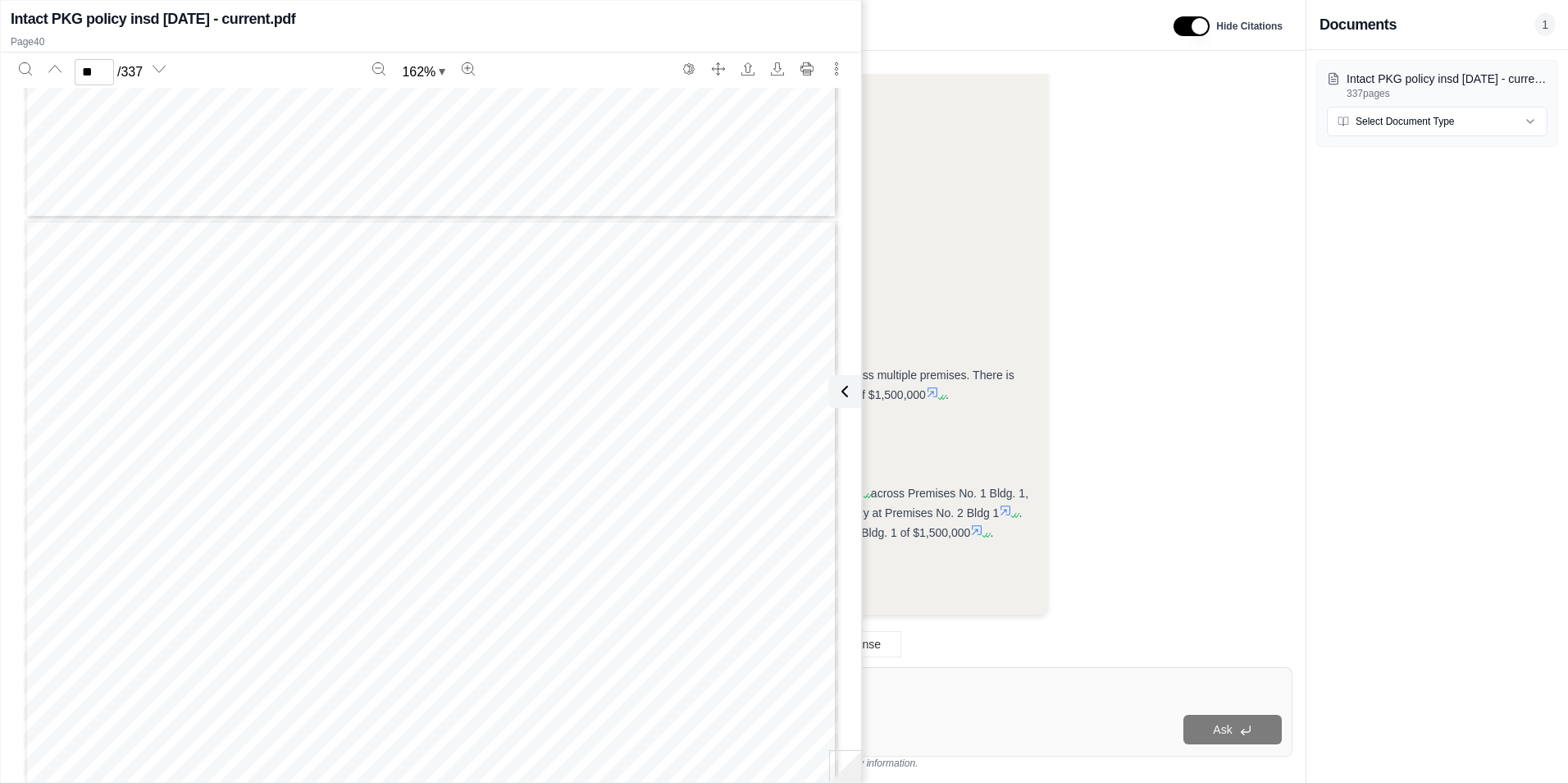
scroll to position [43341, 0]
type input "**"
click at [913, 737] on div "Ask" at bounding box center [860, 729] width 841 height 29
drag, startPoint x: 852, startPoint y: 392, endPoint x: 872, endPoint y: 469, distance: 79.6
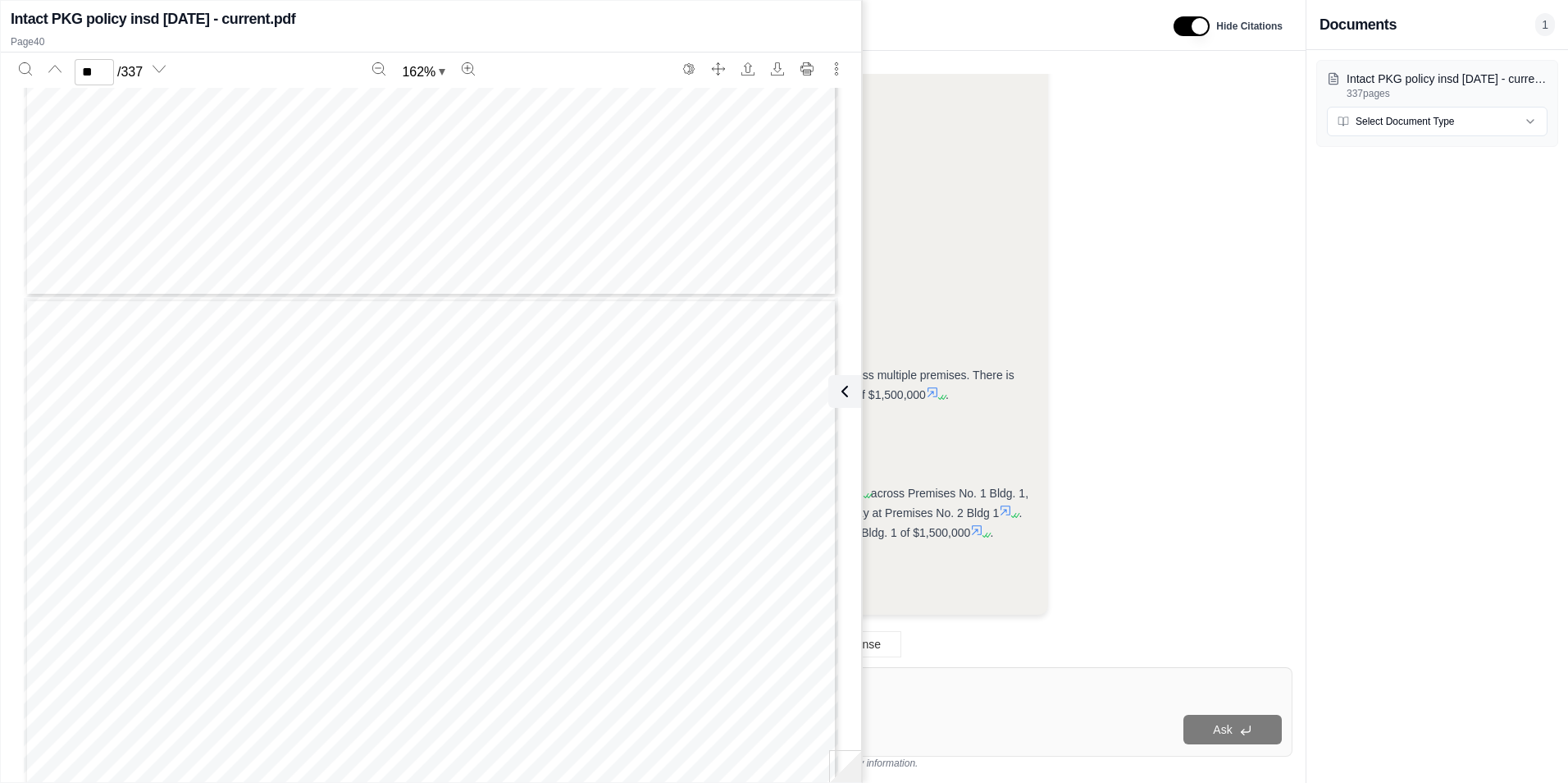
click at [852, 393] on button at bounding box center [845, 392] width 33 height 33
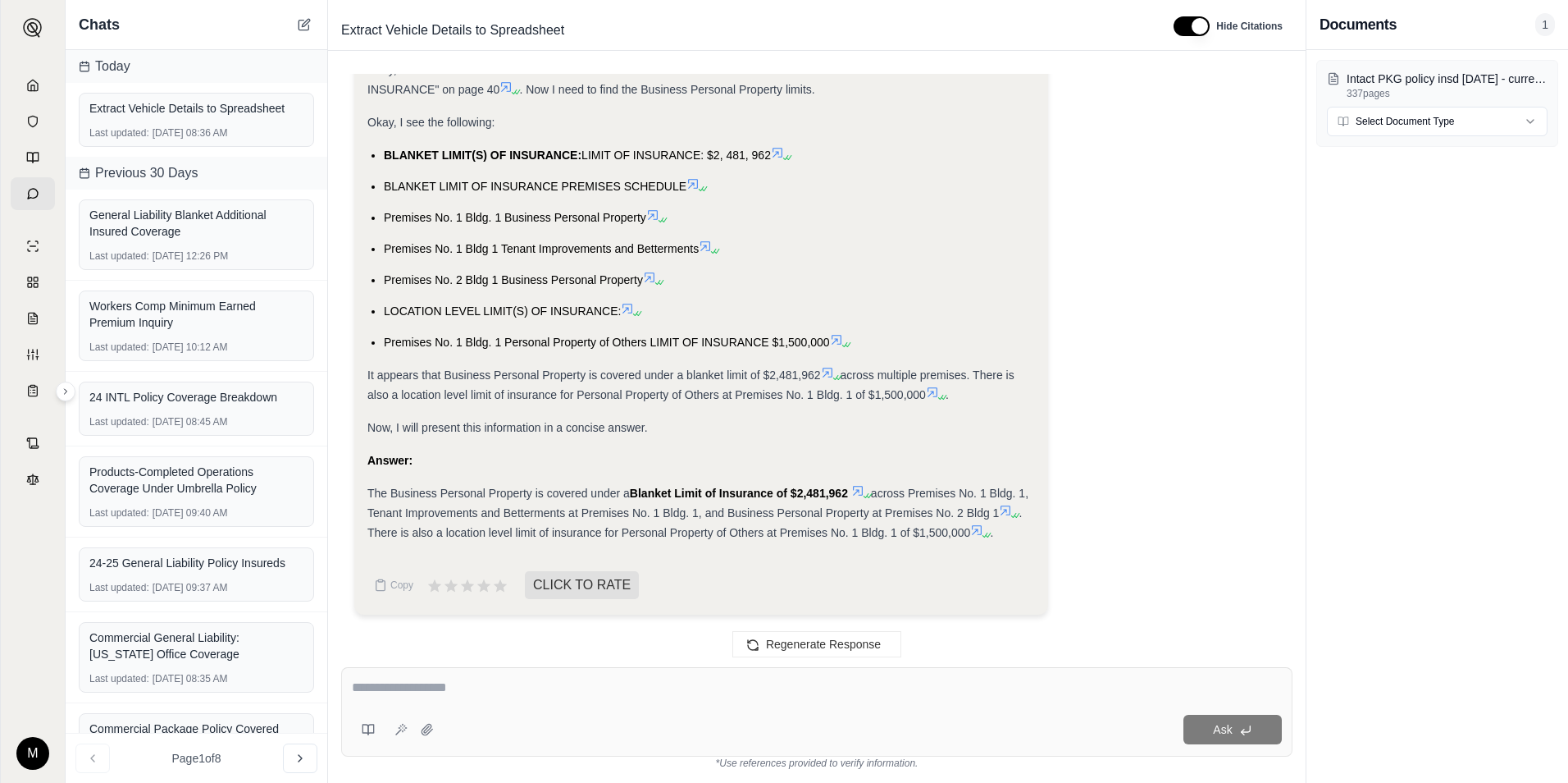
click at [652, 282] on icon at bounding box center [649, 277] width 13 height 13
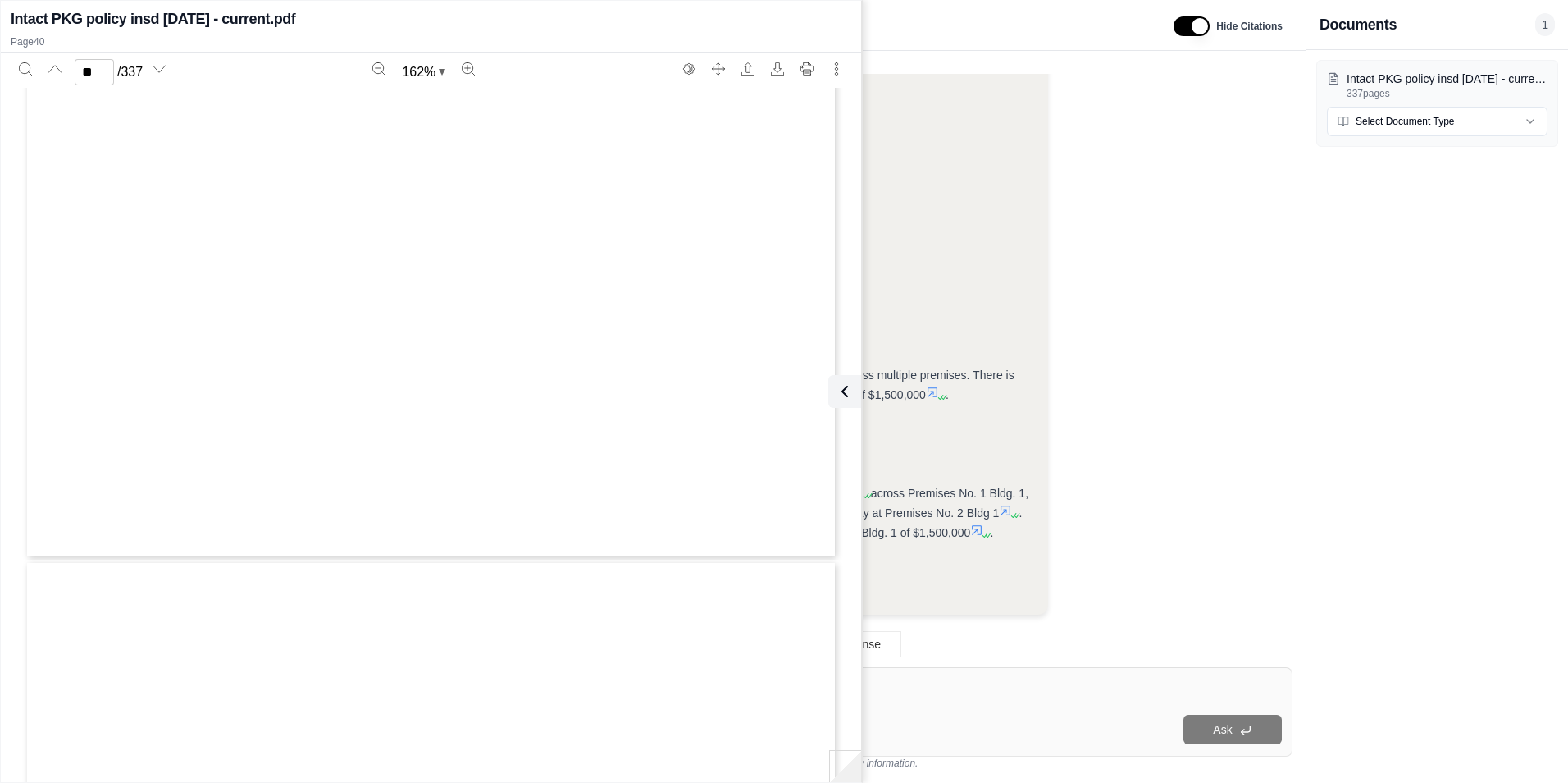
type input "**"
click at [946, 688] on textarea at bounding box center [817, 687] width 930 height 20
click at [850, 397] on icon at bounding box center [841, 391] width 19 height 20
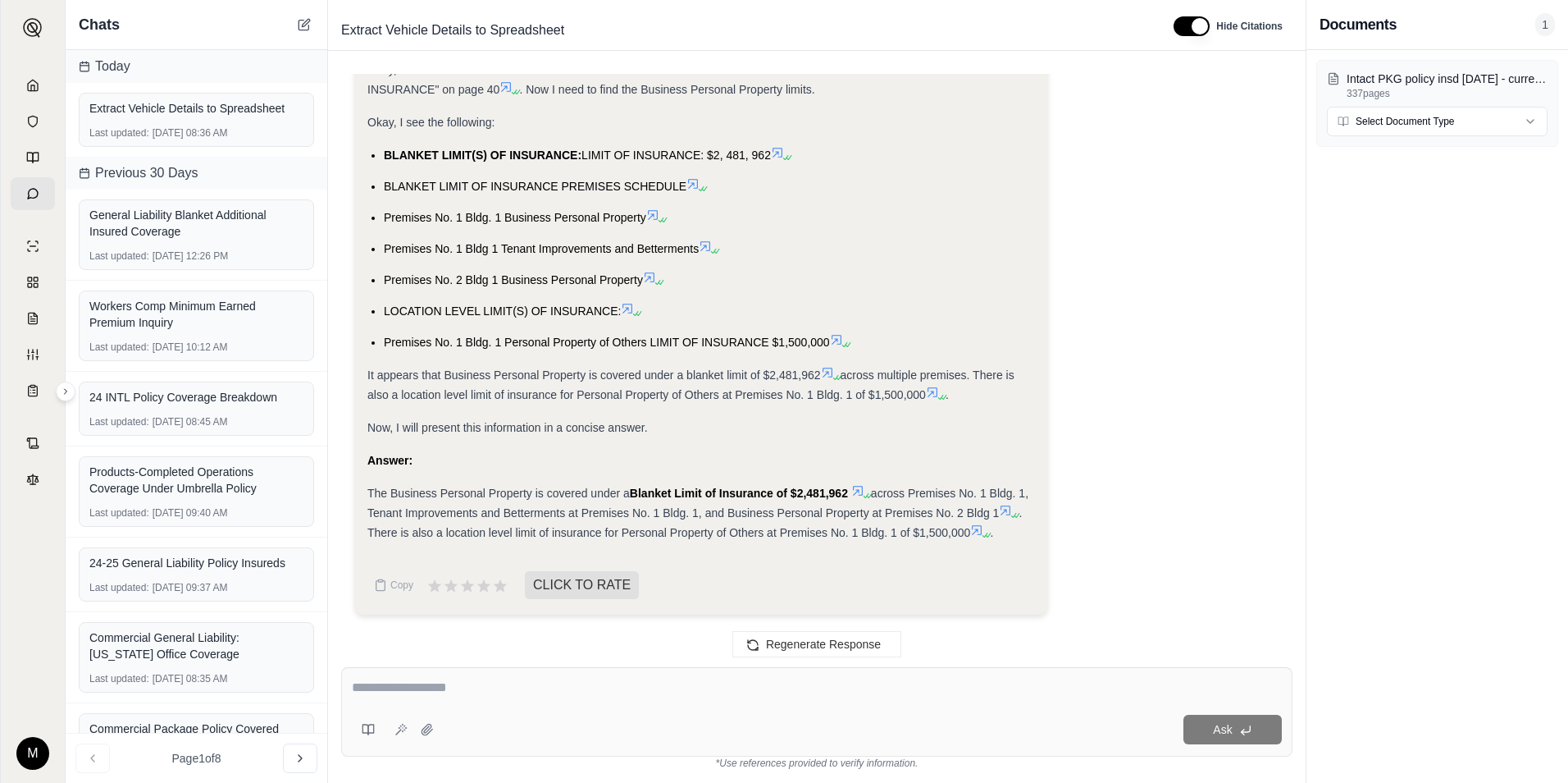
click at [498, 687] on textarea at bounding box center [817, 687] width 930 height 20
type textarea "**********"
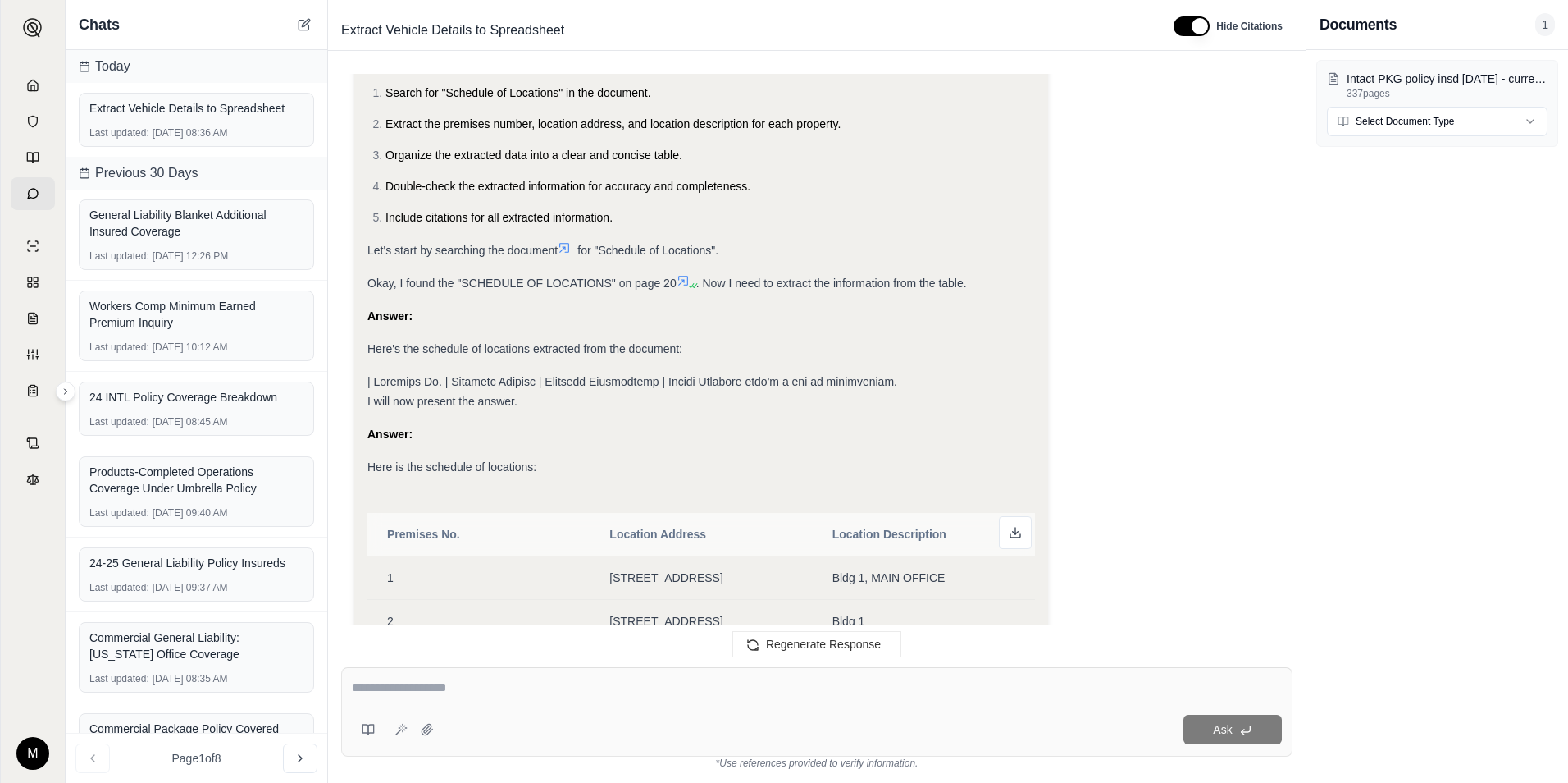
scroll to position [9385, 0]
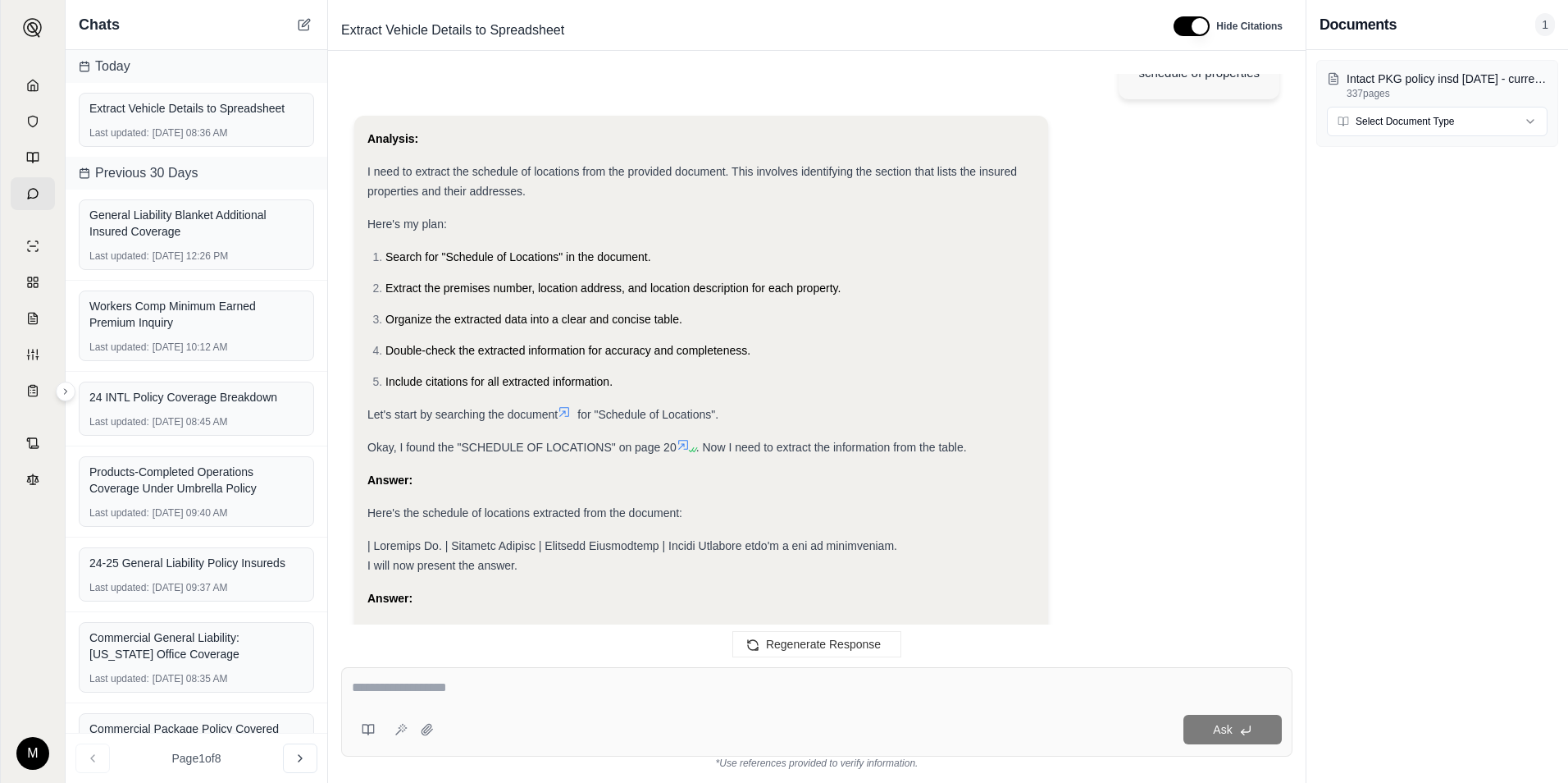
click at [683, 720] on td "[STREET_ADDRESS]" at bounding box center [701, 741] width 222 height 44
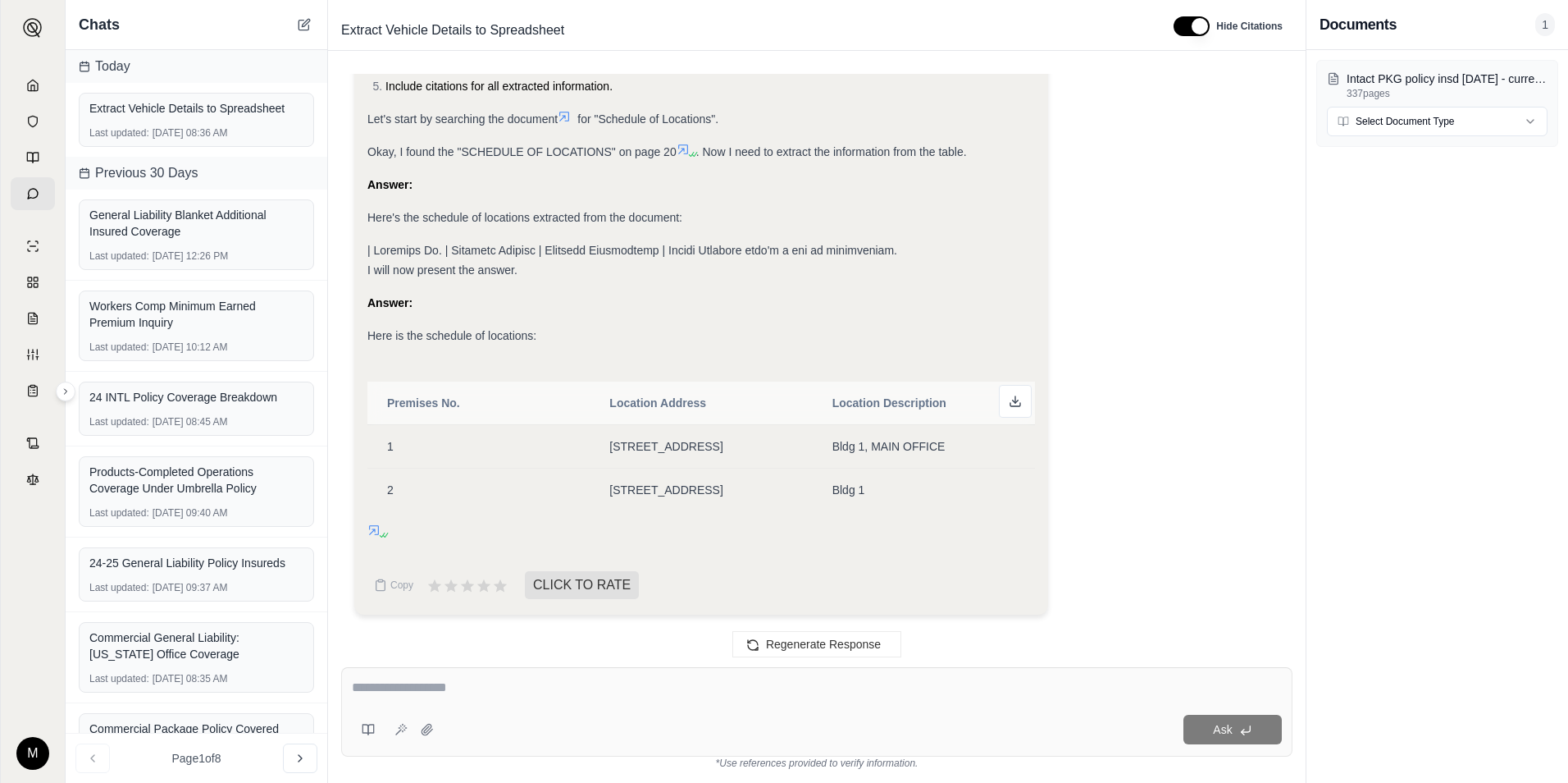
click at [364, 528] on div "Analysis: I need to extract the schedule of locations from the provided documen…" at bounding box center [702, 217] width 694 height 795
click at [374, 530] on icon at bounding box center [374, 530] width 10 height 10
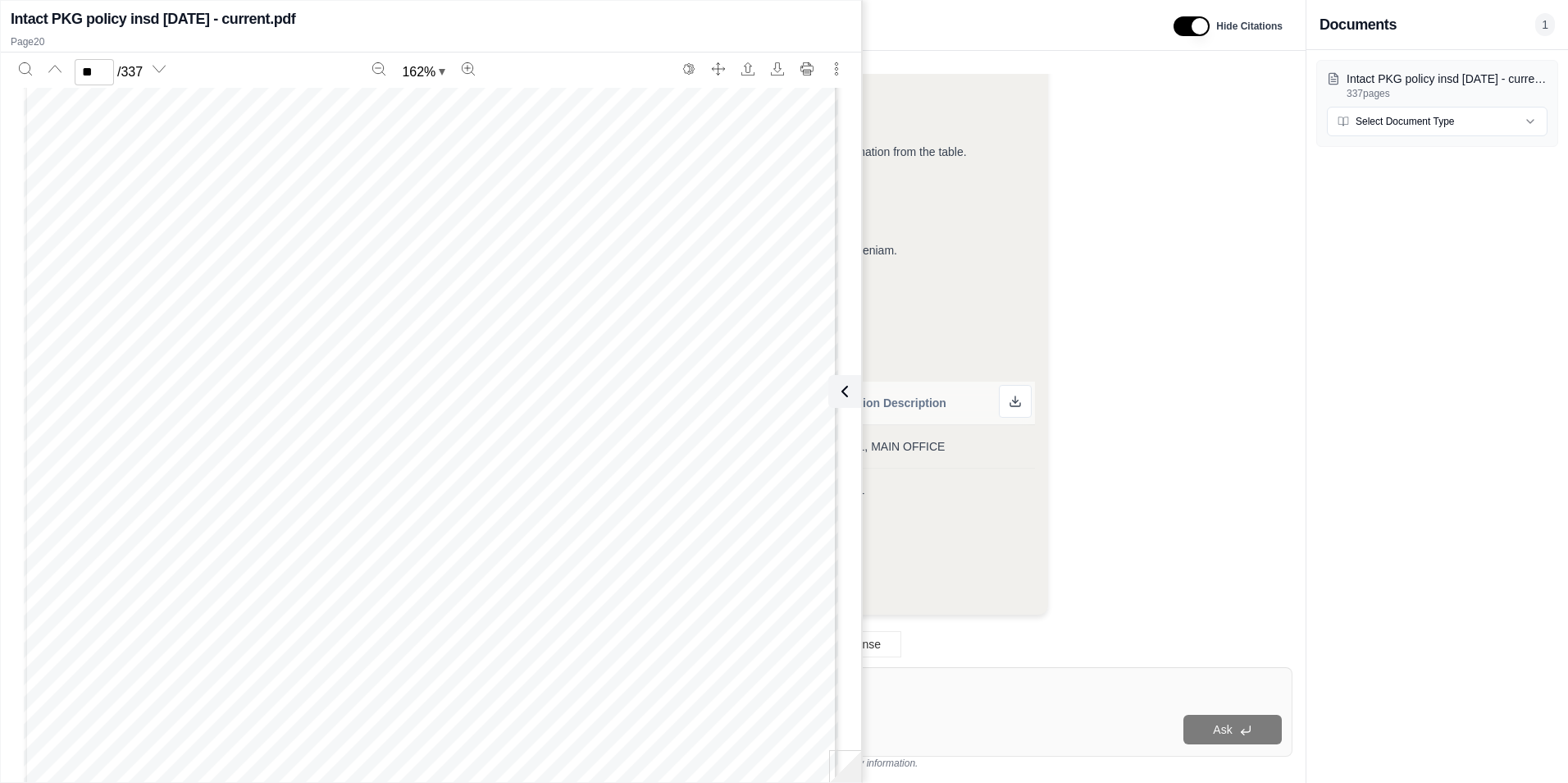
scroll to position [18887, 0]
type input "**"
click at [843, 391] on icon at bounding box center [841, 391] width 19 height 20
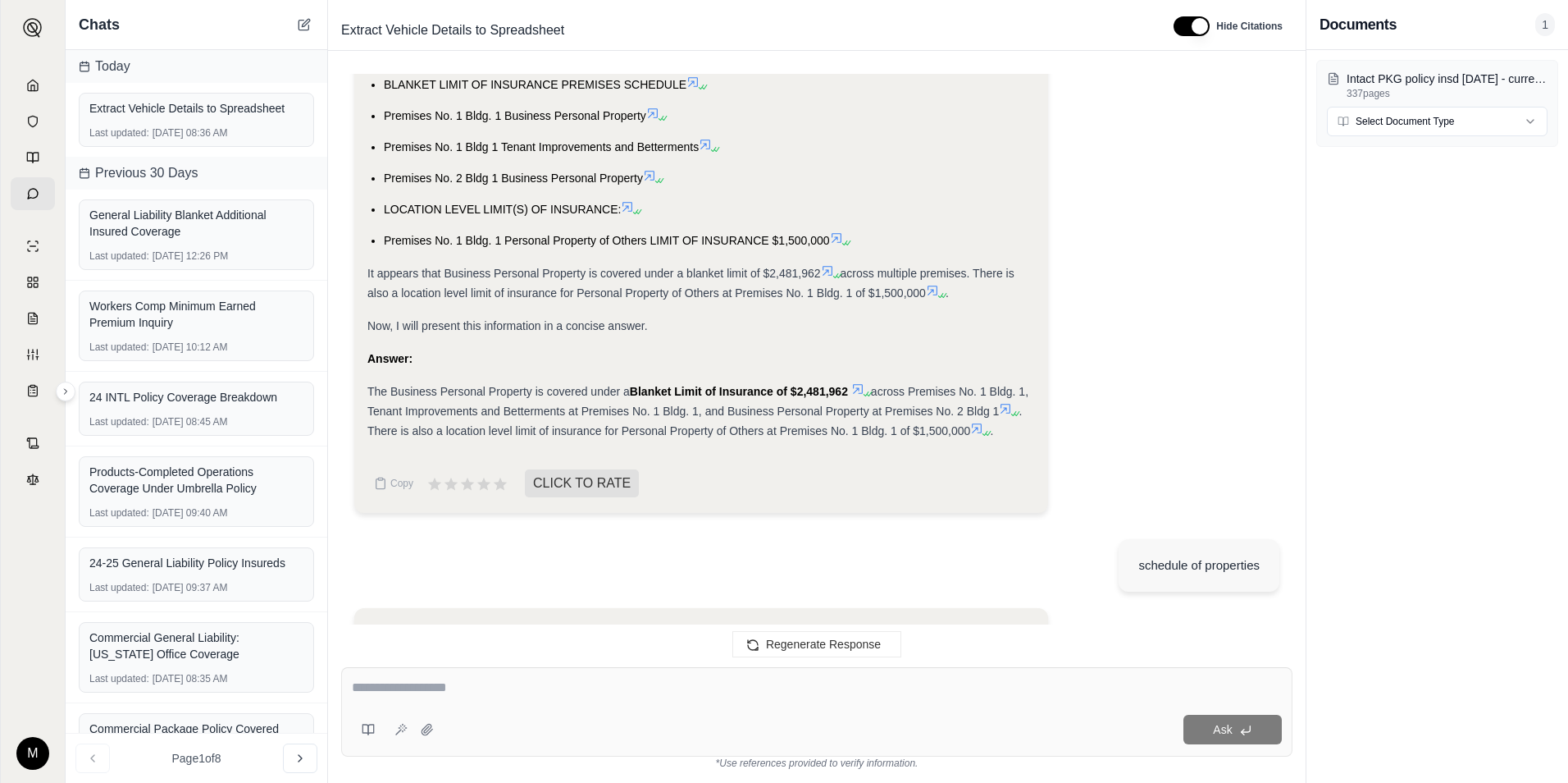
scroll to position [8811, 0]
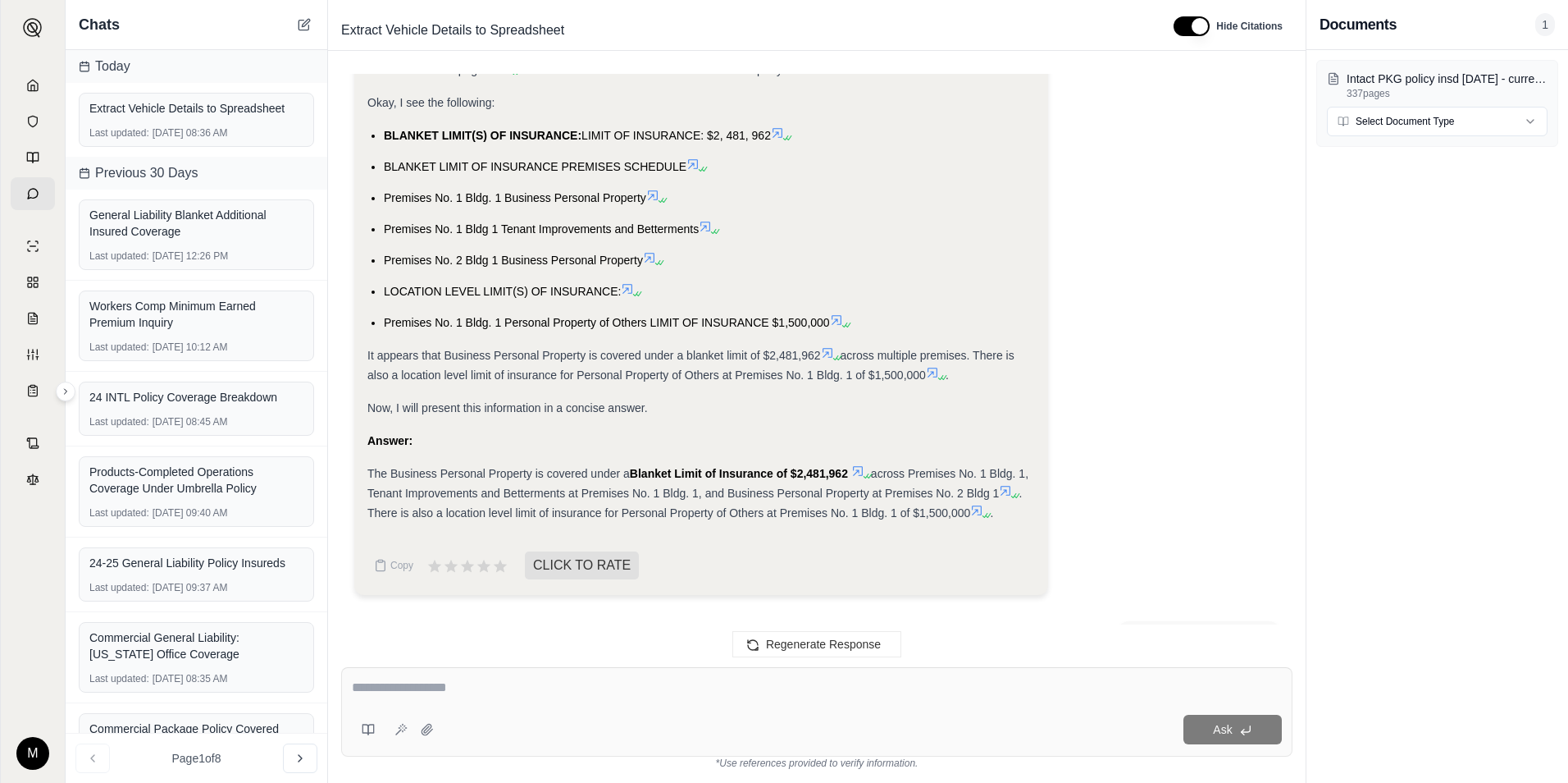
click at [859, 474] on icon at bounding box center [858, 471] width 10 height 10
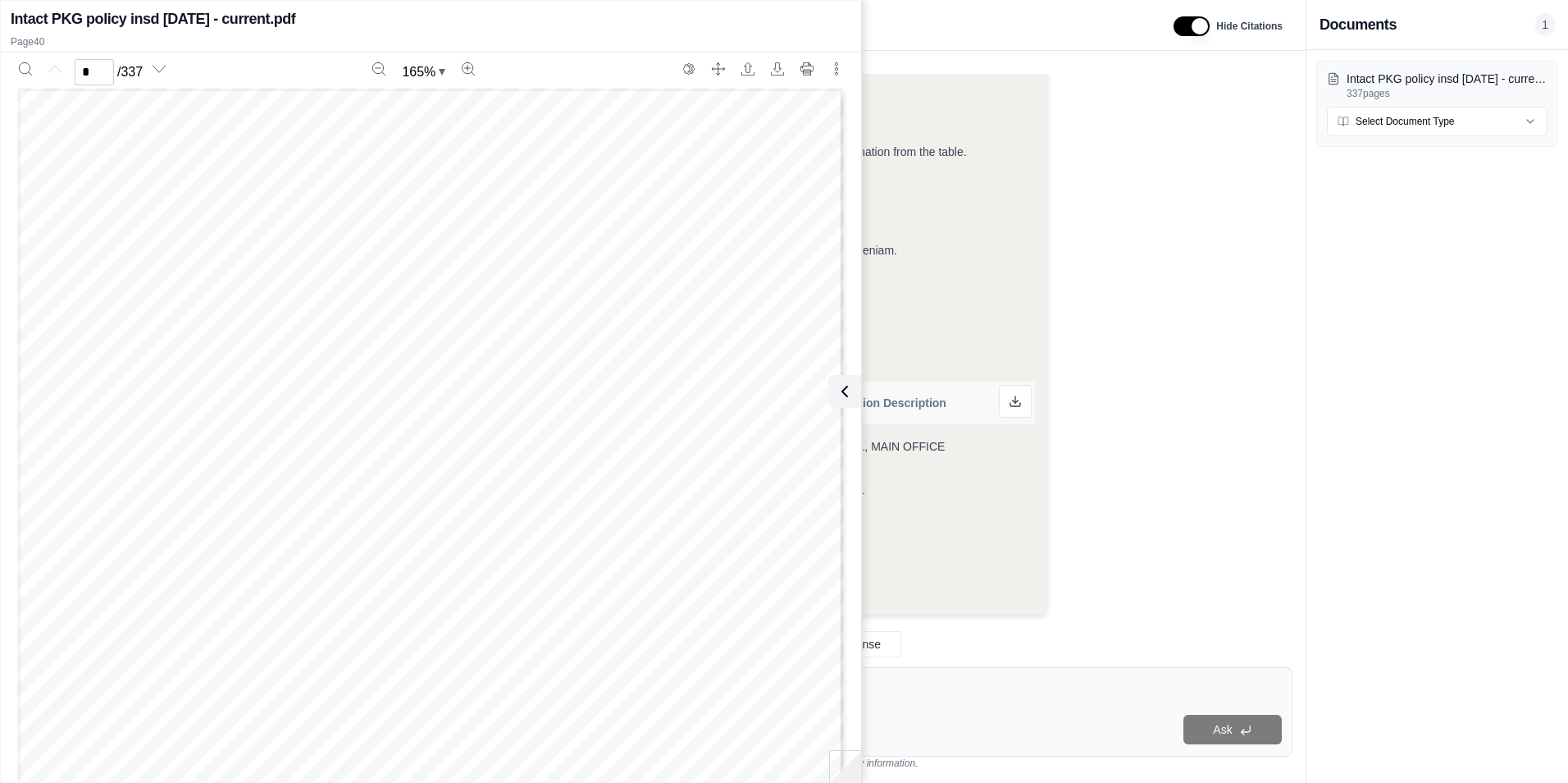
scroll to position [0, 0]
type input "**"
click at [846, 392] on icon at bounding box center [841, 391] width 19 height 20
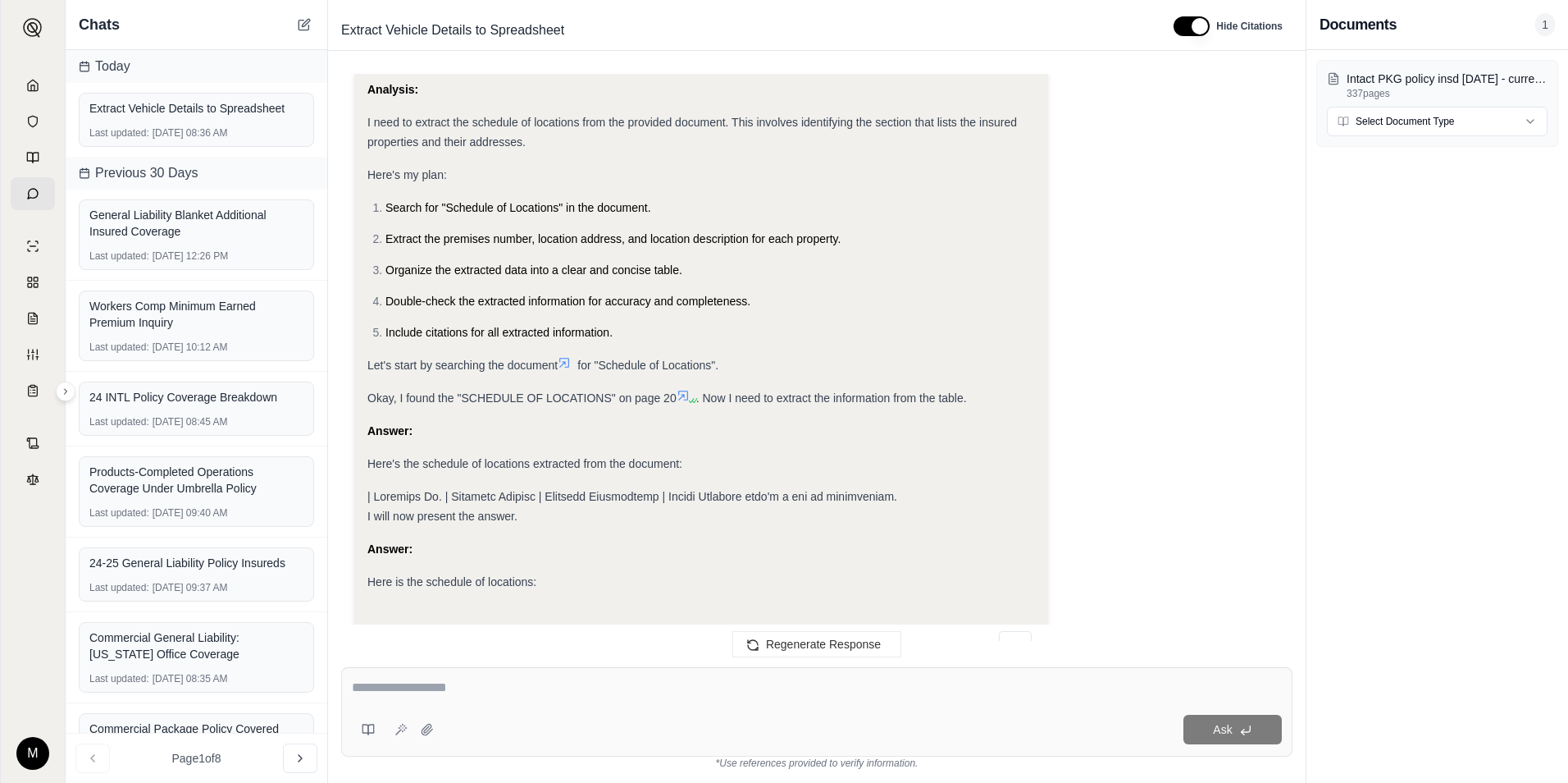
scroll to position [9396, 0]
